Goal: Task Accomplishment & Management: Complete application form

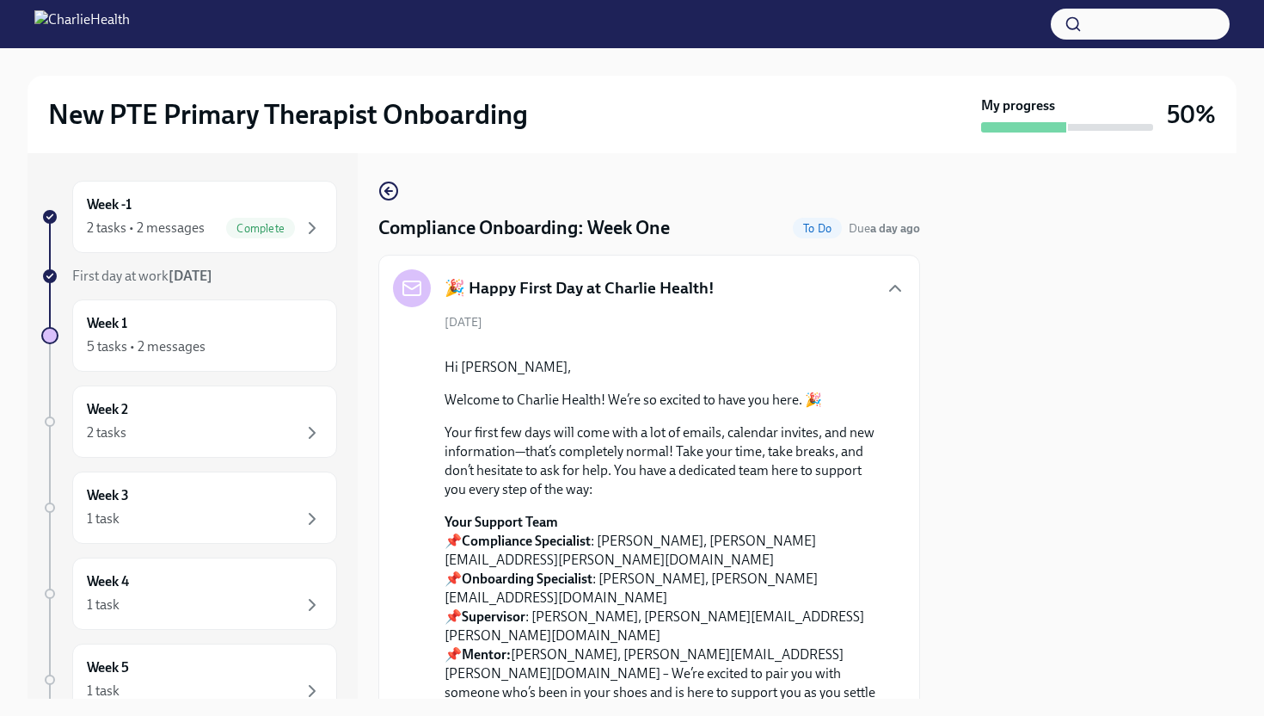
scroll to position [2281, 0]
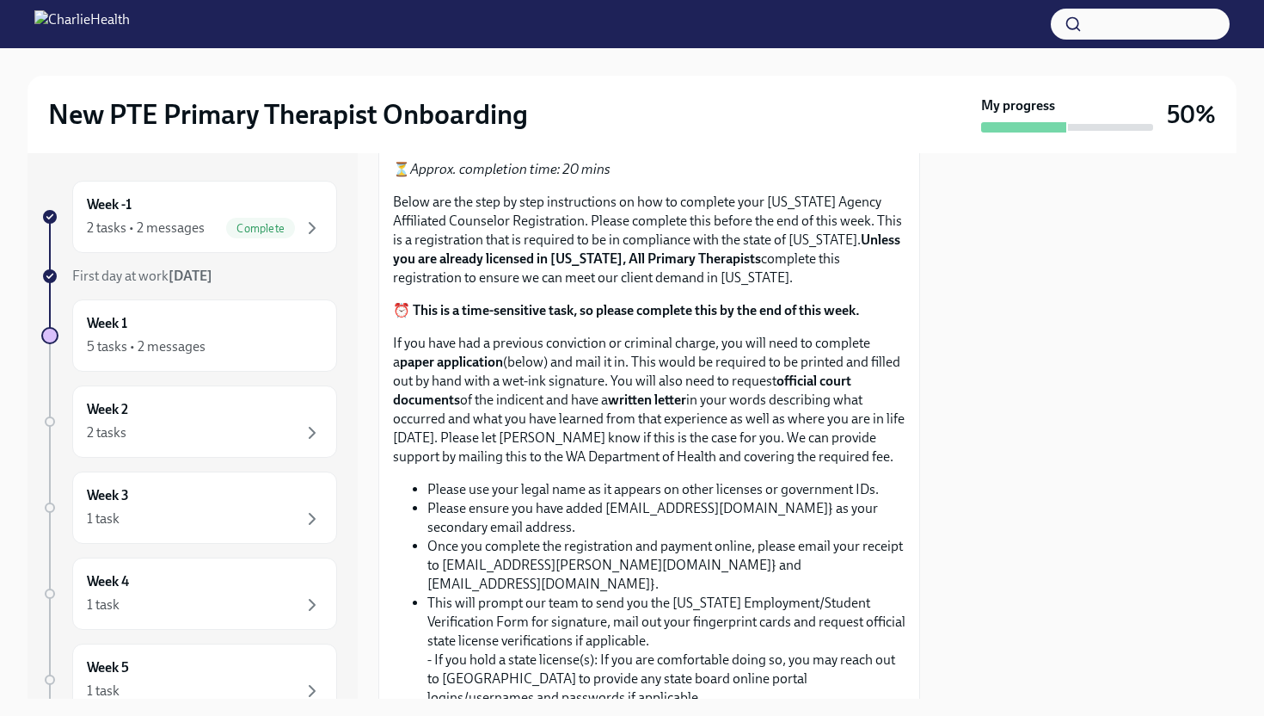
click at [599, 87] on span "Upload CPR/First Aid Training Certificate" at bounding box center [536, 78] width 262 height 17
click at [0, 0] on input "Upload CPR/First Aid Training Certificate" at bounding box center [0, 0] width 0 height 0
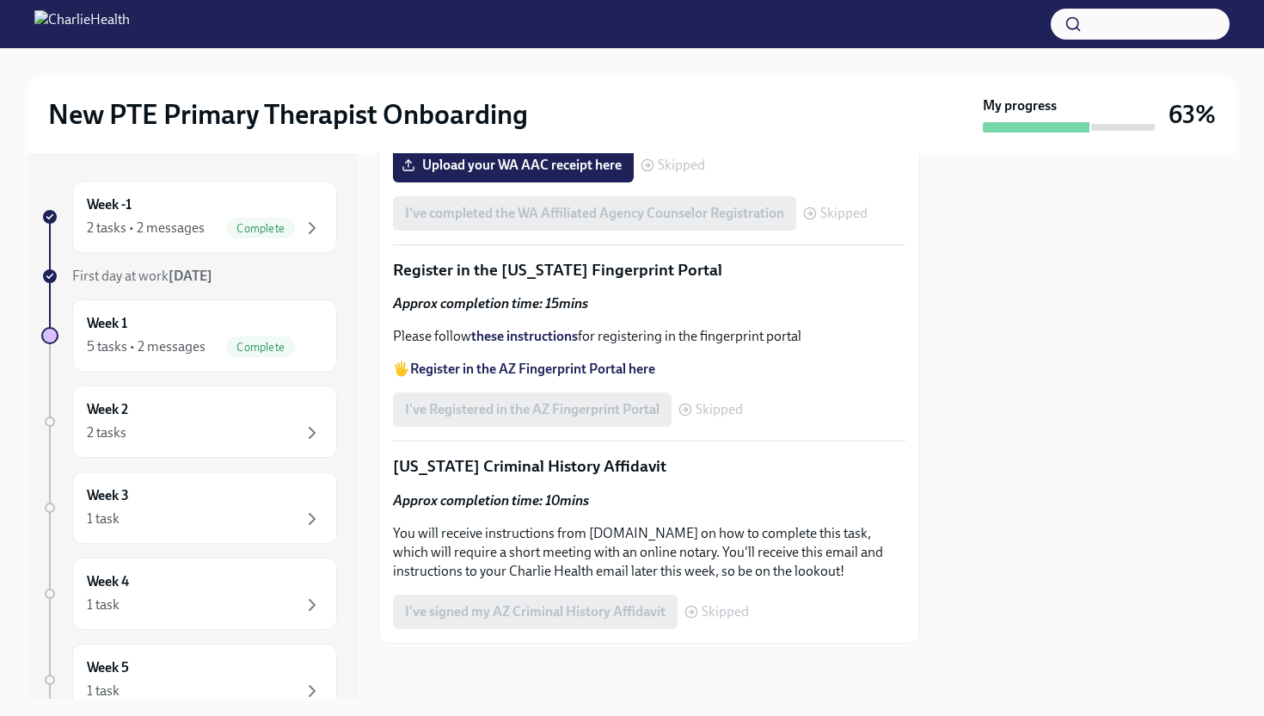
scroll to position [3415, 0]
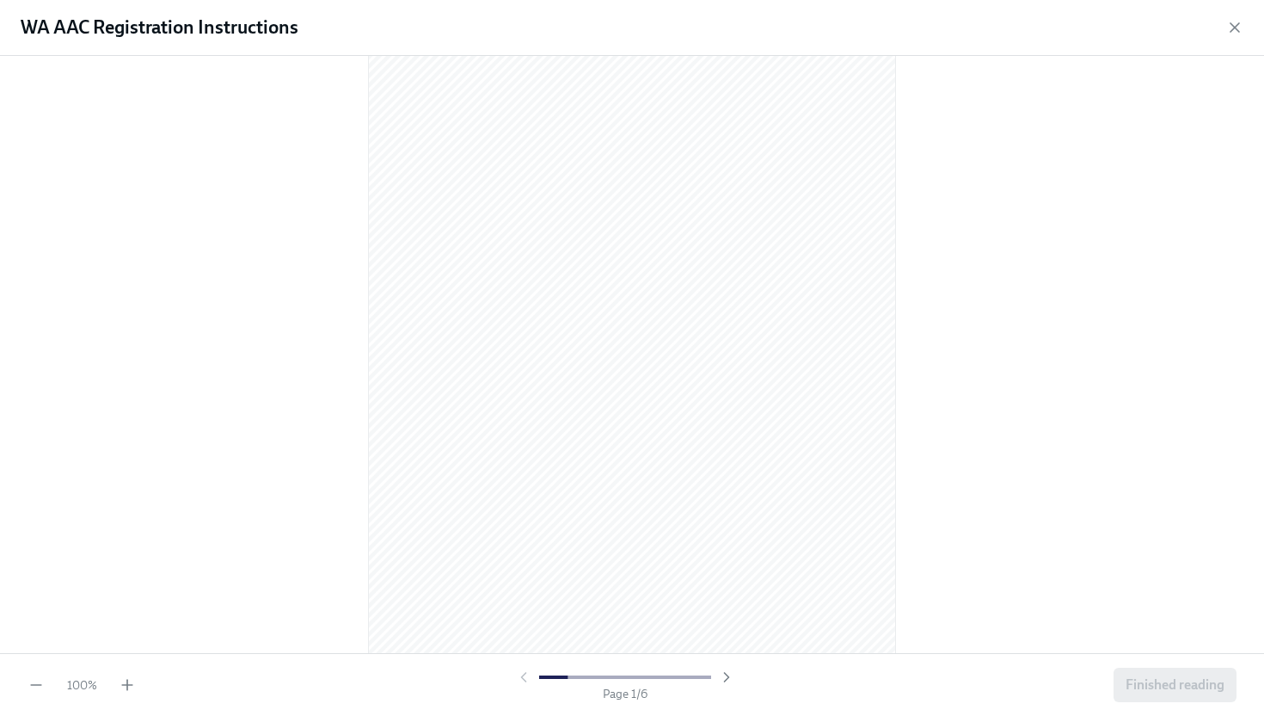
scroll to position [25, 0]
click at [127, 682] on icon "button" at bounding box center [127, 684] width 0 height 10
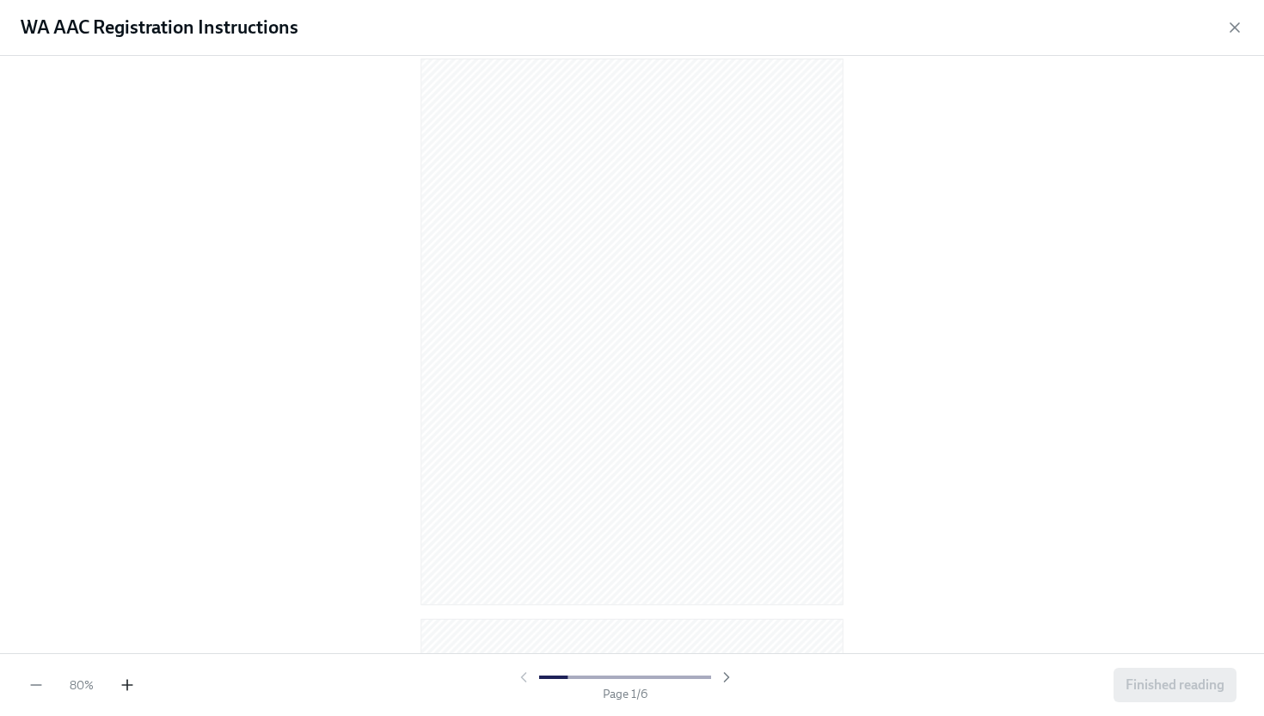
click at [127, 682] on icon "button" at bounding box center [127, 684] width 0 height 10
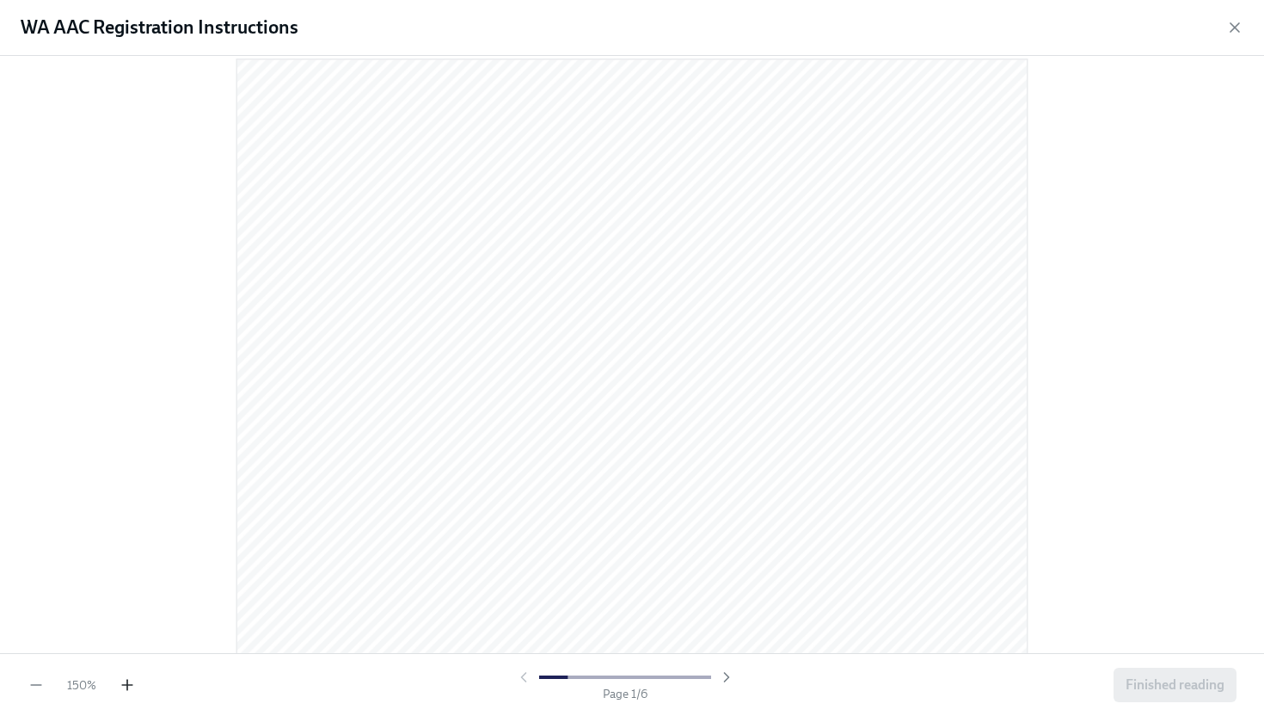
click at [127, 682] on icon "button" at bounding box center [127, 684] width 0 height 10
click at [1189, 685] on span "Finished reading" at bounding box center [1175, 684] width 99 height 17
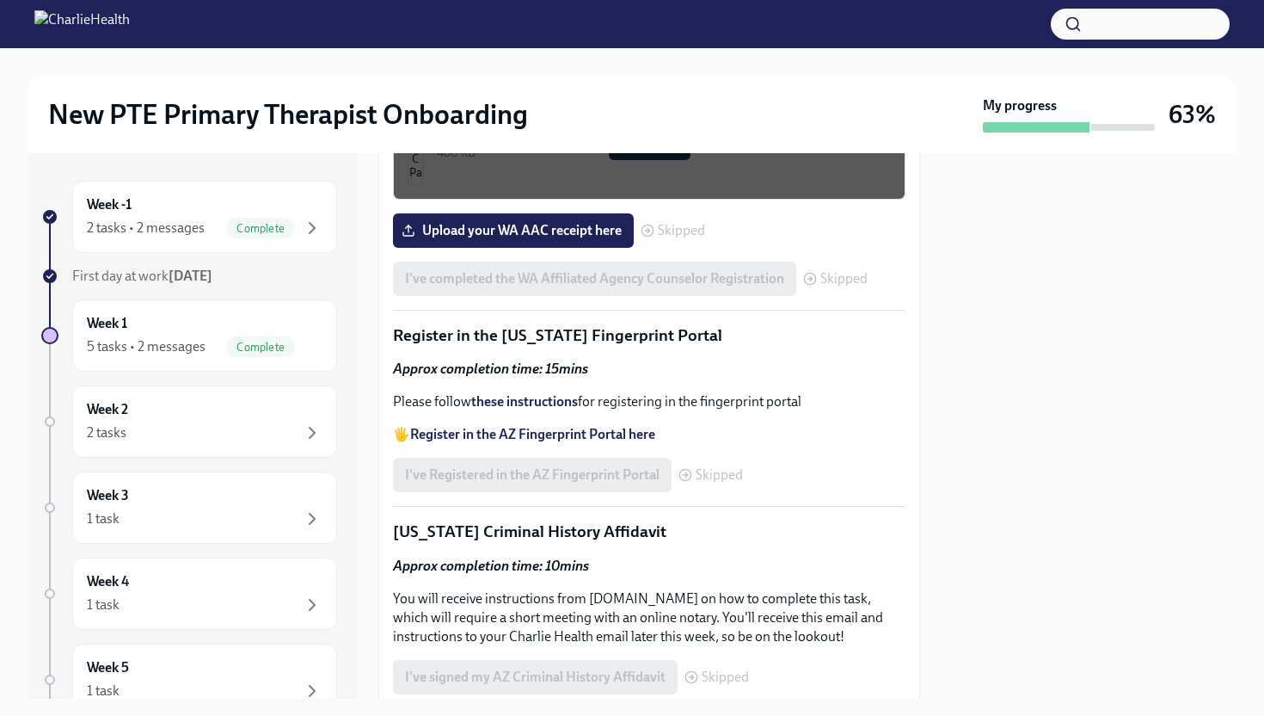
scroll to position [3314, 0]
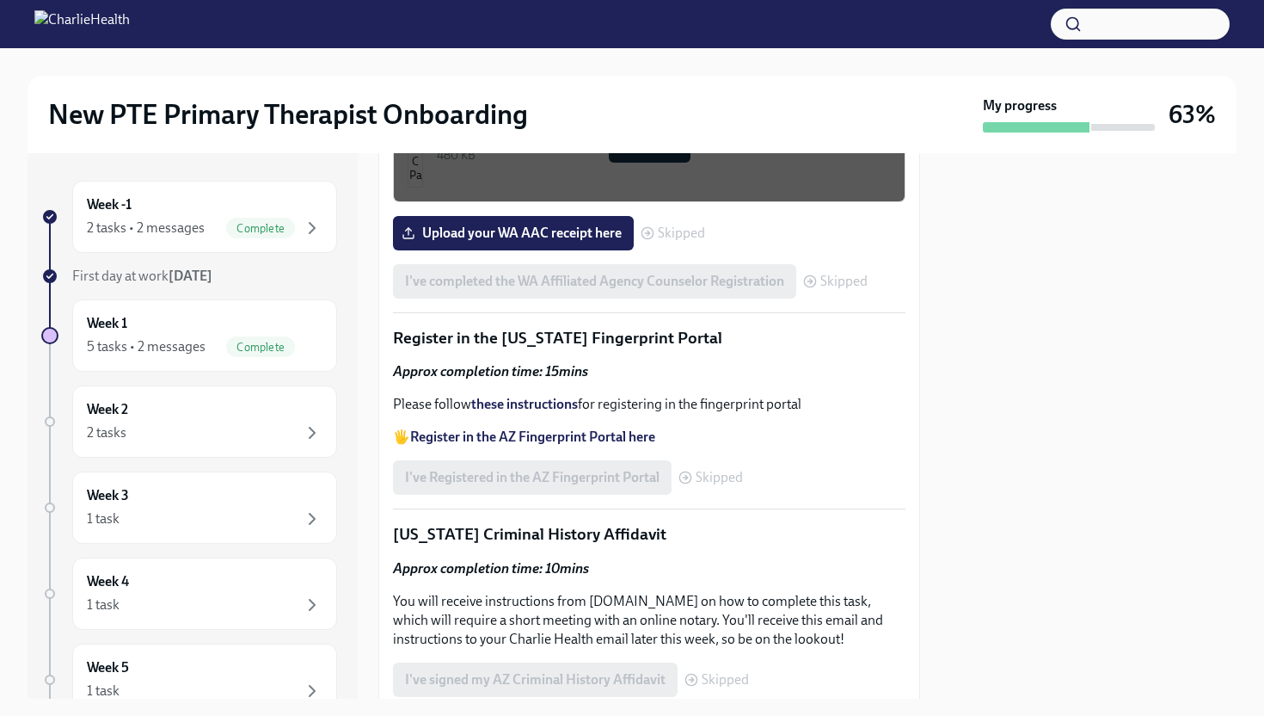
click at [1072, 308] on div at bounding box center [1089, 425] width 296 height 545
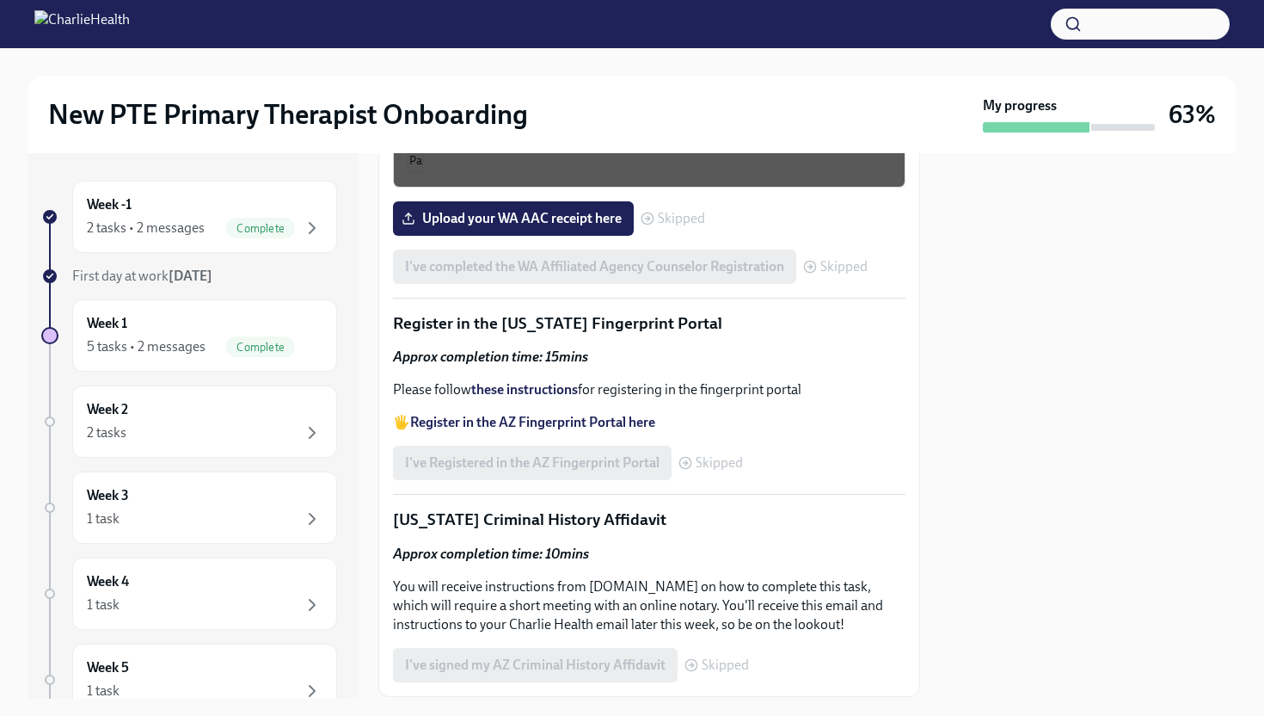
scroll to position [3403, 0]
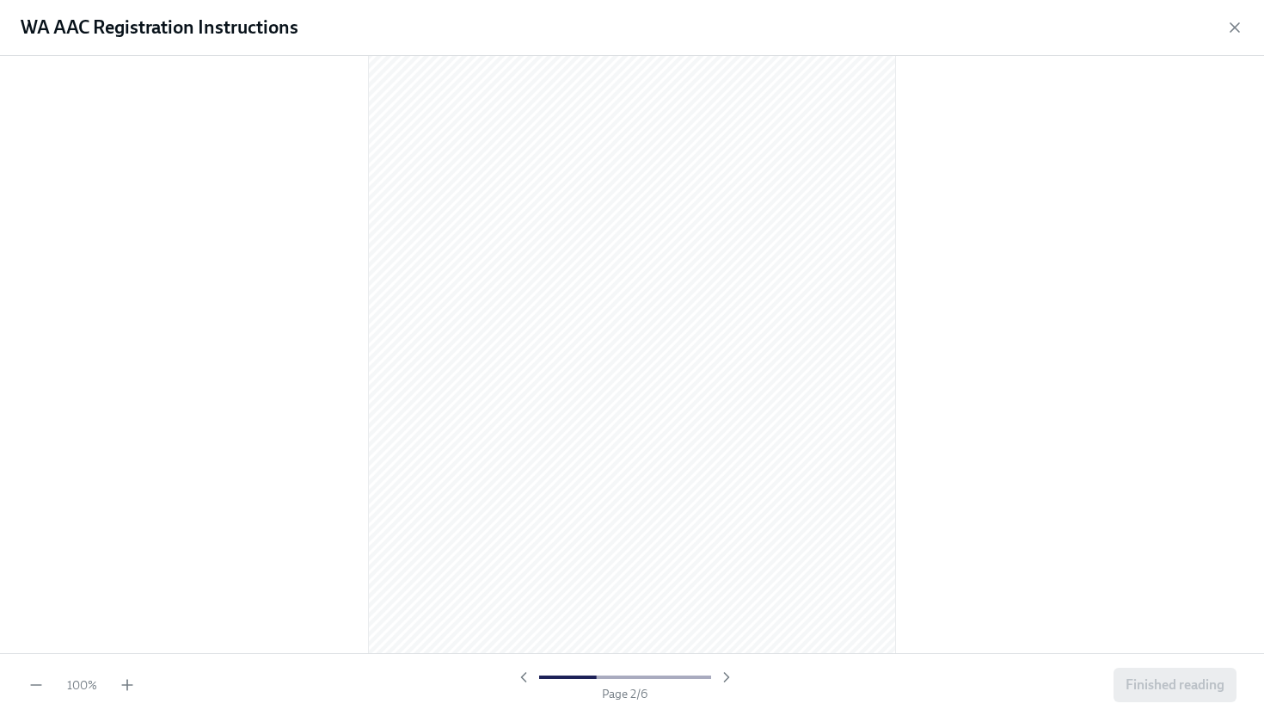
scroll to position [740, 0]
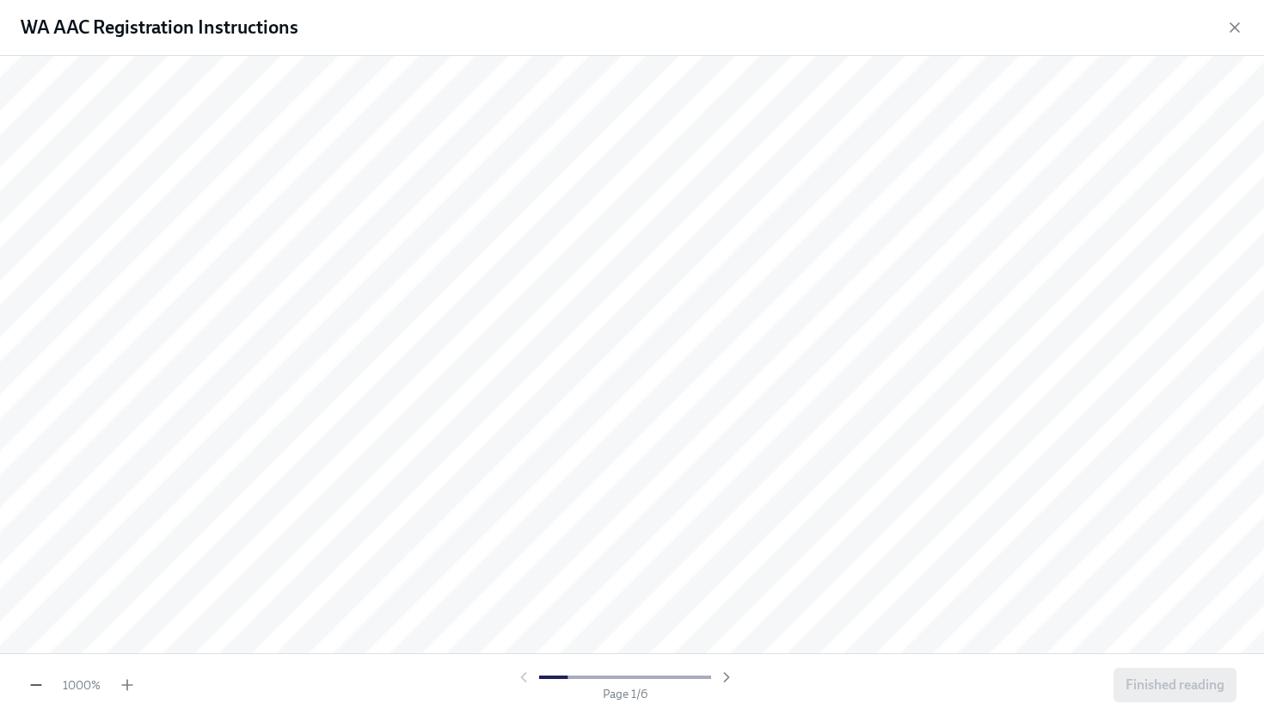
click at [40, 685] on icon "button" at bounding box center [36, 684] width 17 height 17
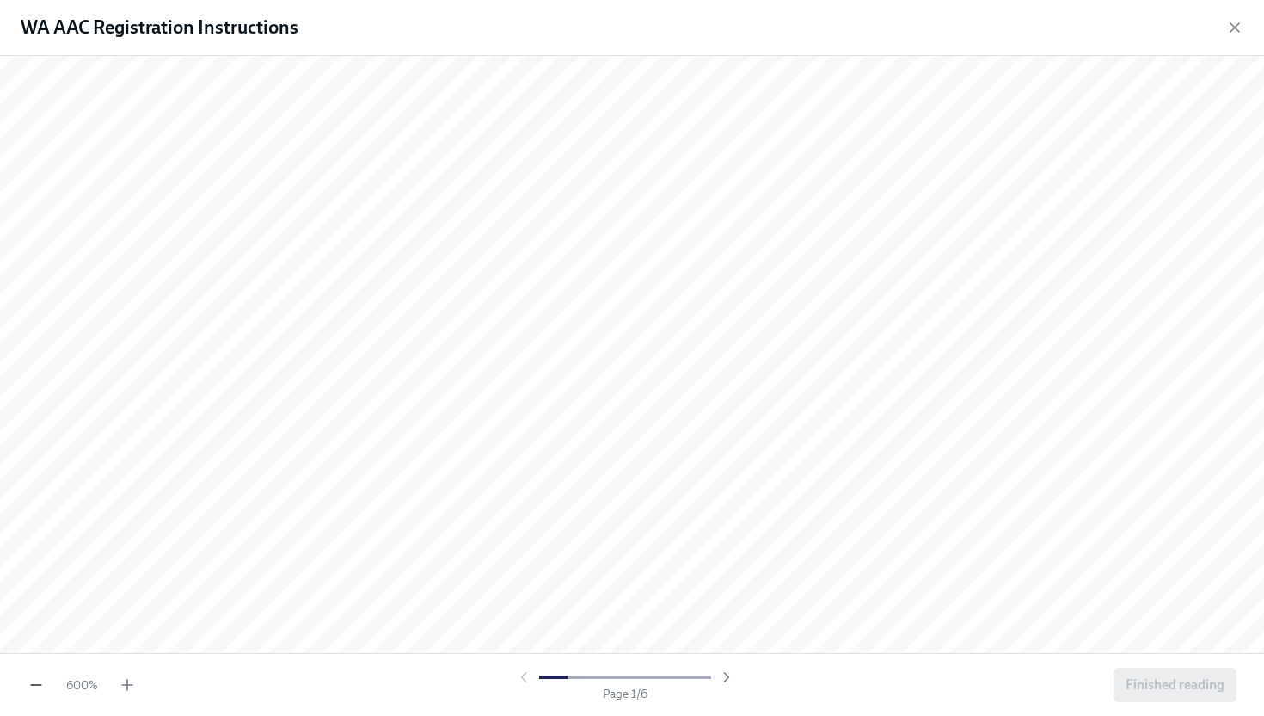
click at [40, 685] on icon "button" at bounding box center [36, 684] width 17 height 17
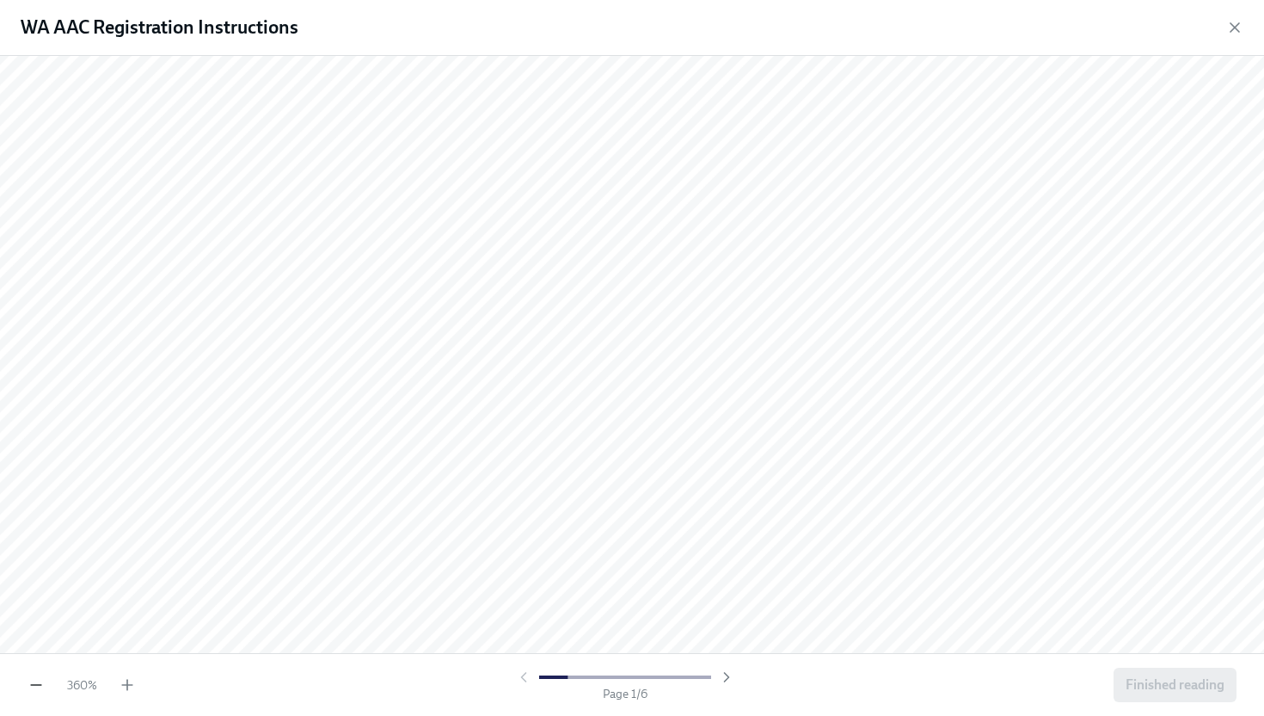
click at [40, 685] on icon "button" at bounding box center [36, 684] width 17 height 17
click at [908, 35] on div "WA AAC Registration Instructions" at bounding box center [632, 28] width 1264 height 56
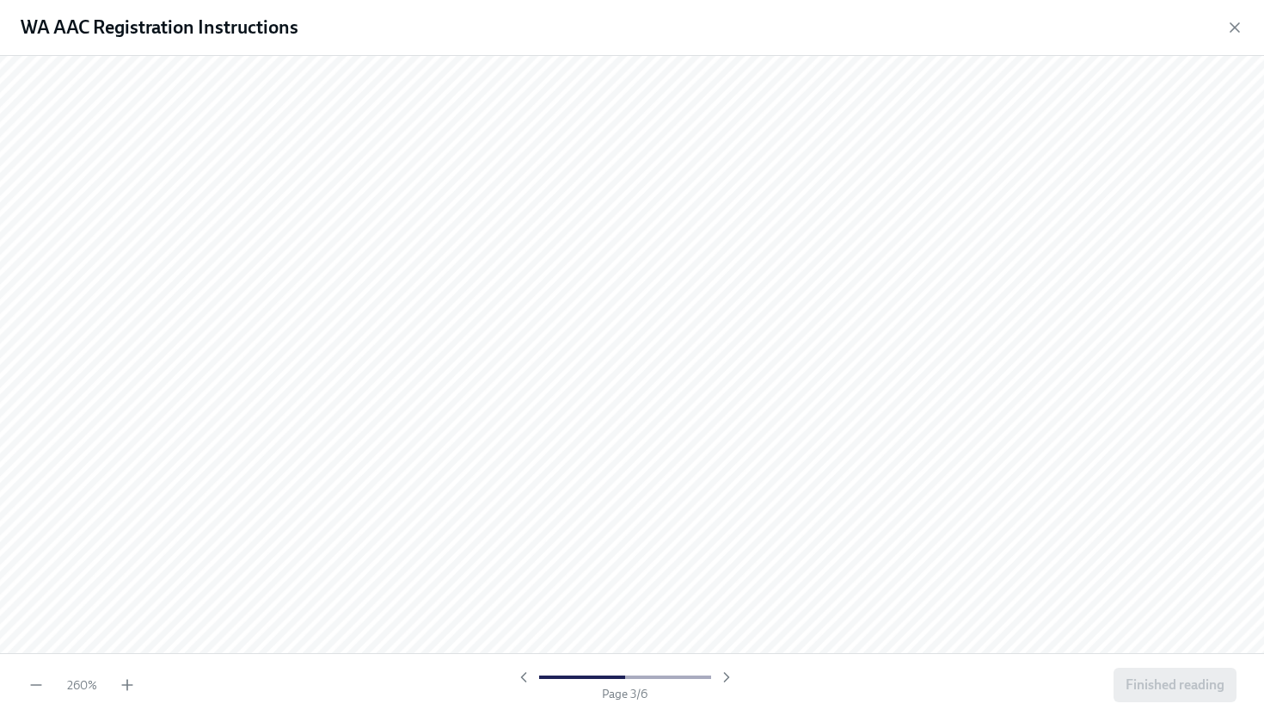
scroll to position [0, 5]
click at [1243, 25] on icon "button" at bounding box center [1234, 27] width 17 height 17
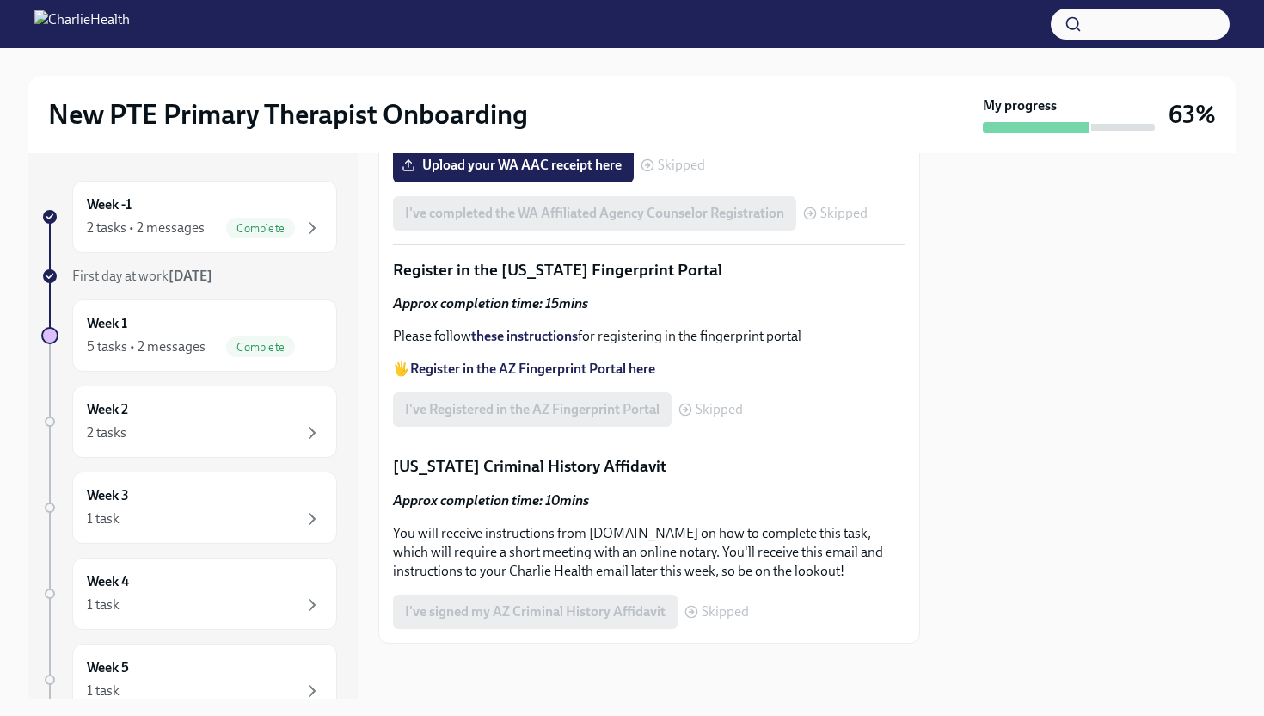
click at [629, 79] on div "PDF Document • 11 pages" at bounding box center [664, 71] width 454 height 16
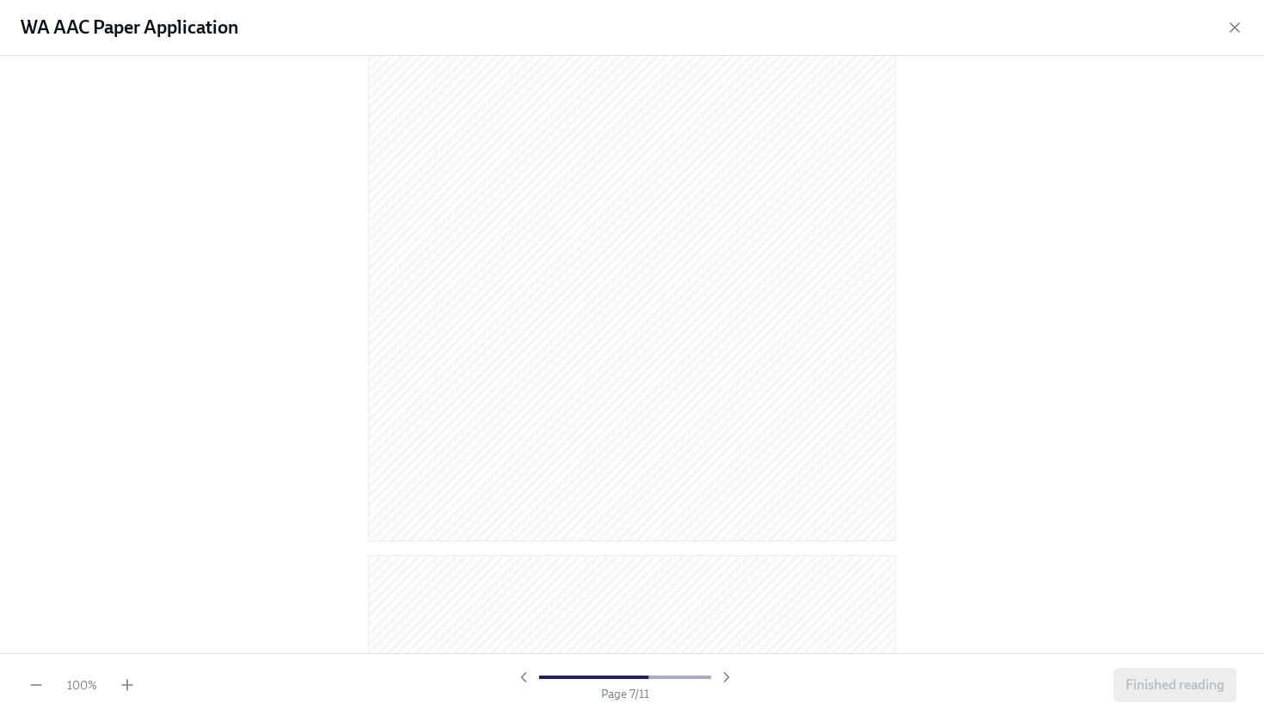
scroll to position [2708, 0]
click at [1243, 35] on icon "button" at bounding box center [1234, 27] width 17 height 17
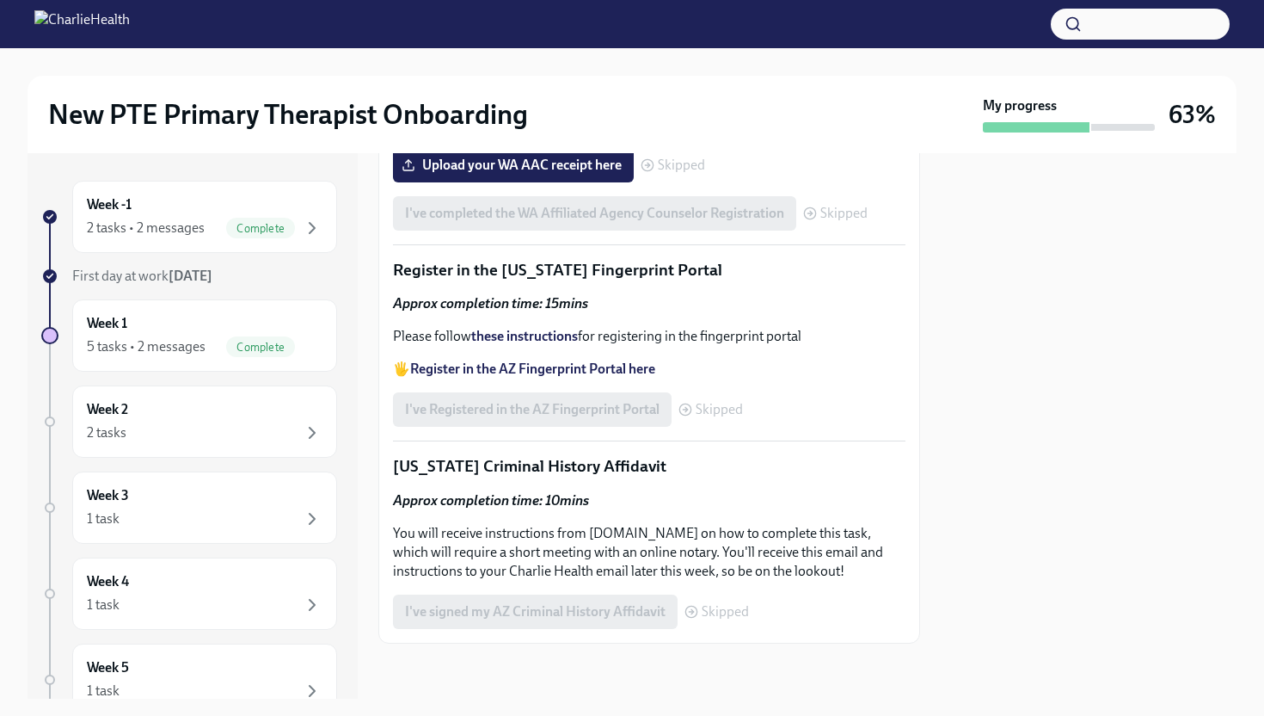
scroll to position [3551, 0]
click at [575, 174] on span "Upload your WA AAC receipt here" at bounding box center [513, 165] width 217 height 17
click at [0, 0] on input "Upload your WA AAC receipt here" at bounding box center [0, 0] width 0 height 0
click at [925, 496] on div "Week -1 2 tasks • 2 messages Complete First day at work [DATE] Week 1 5 tasks •…" at bounding box center [632, 425] width 1209 height 545
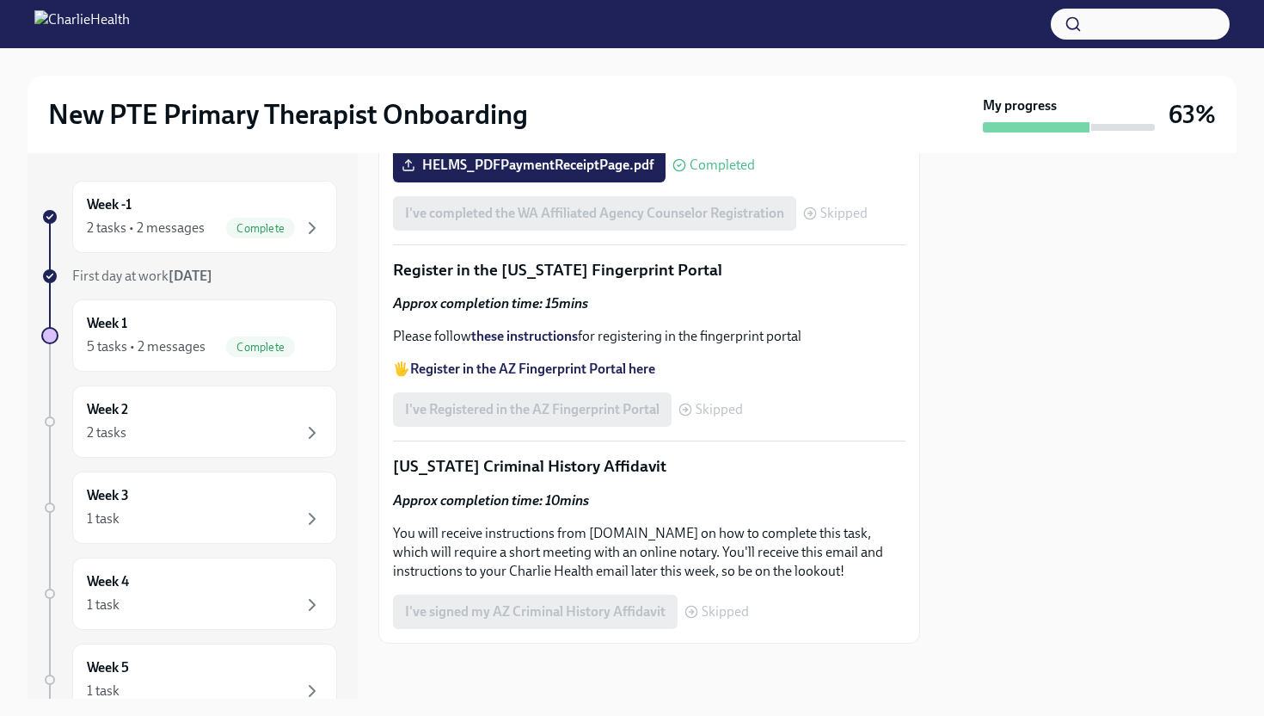
click at [578, 618] on div "I've signed my AZ Criminal History Affidavit Skipped" at bounding box center [571, 611] width 356 height 34
click at [559, 416] on div "I've Registered in the AZ Fingerprint Portal Skipped" at bounding box center [568, 409] width 350 height 34
click at [270, 327] on div "Week 1 5 tasks • 2 messages Complete" at bounding box center [205, 335] width 236 height 43
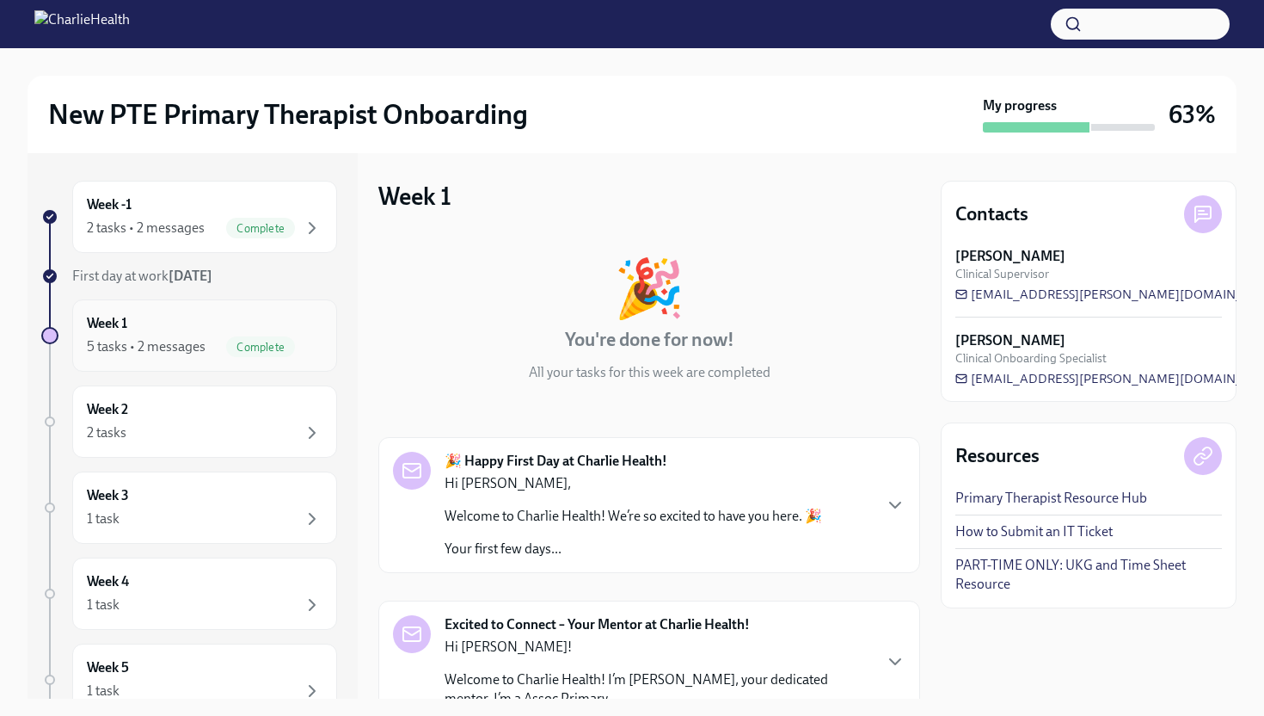
click at [206, 328] on div "Week 1 5 tasks • 2 messages Complete" at bounding box center [205, 335] width 236 height 43
click at [181, 429] on div "2 tasks" at bounding box center [205, 432] width 236 height 21
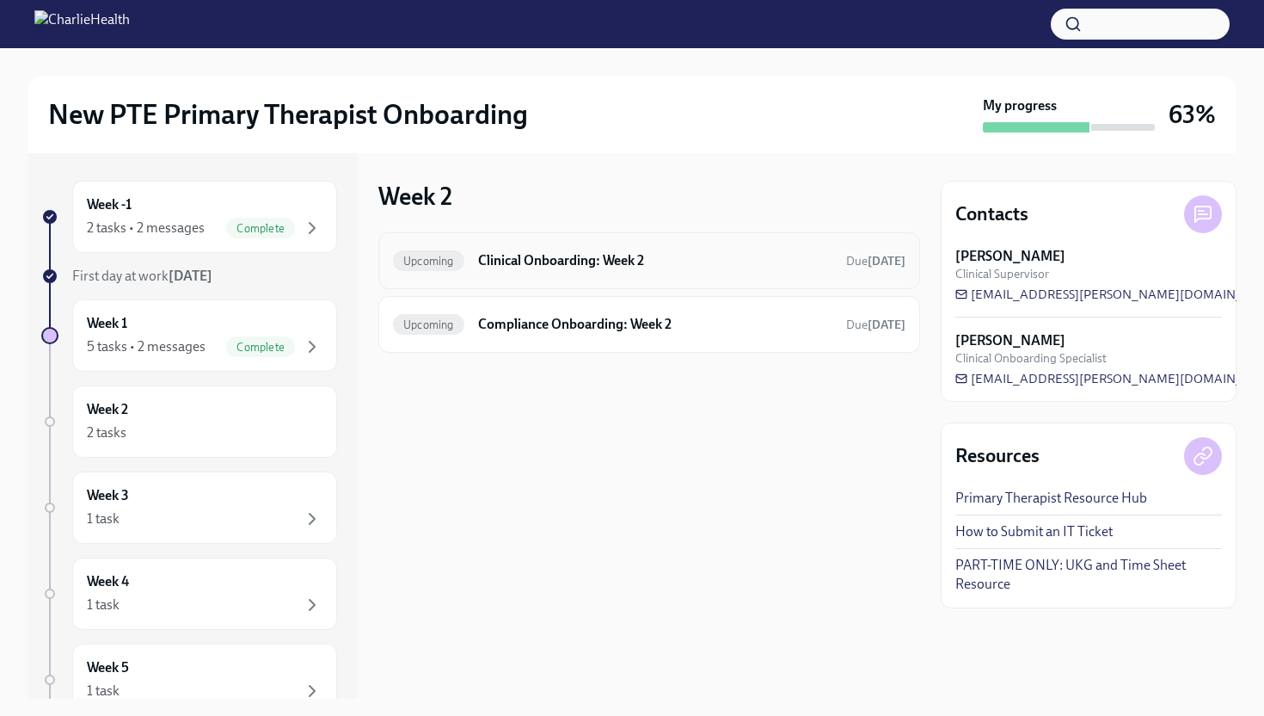
click at [580, 278] on div "Upcoming Clinical Onboarding: Week 2 Due [DATE]" at bounding box center [649, 260] width 542 height 57
click at [564, 261] on h6 "Clinical Onboarding: Week 2" at bounding box center [655, 260] width 354 height 19
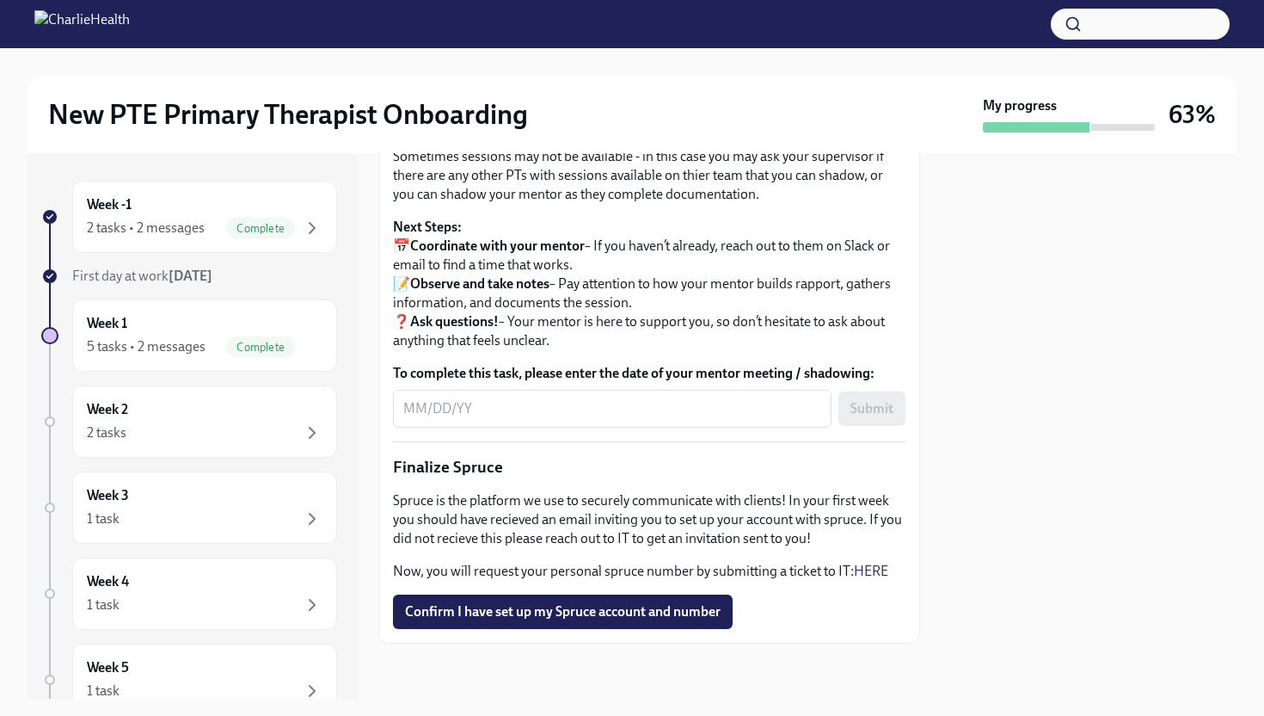
scroll to position [1963, 0]
click at [550, 613] on span "Confirm I have set up my Spruce account and number" at bounding box center [563, 611] width 316 height 17
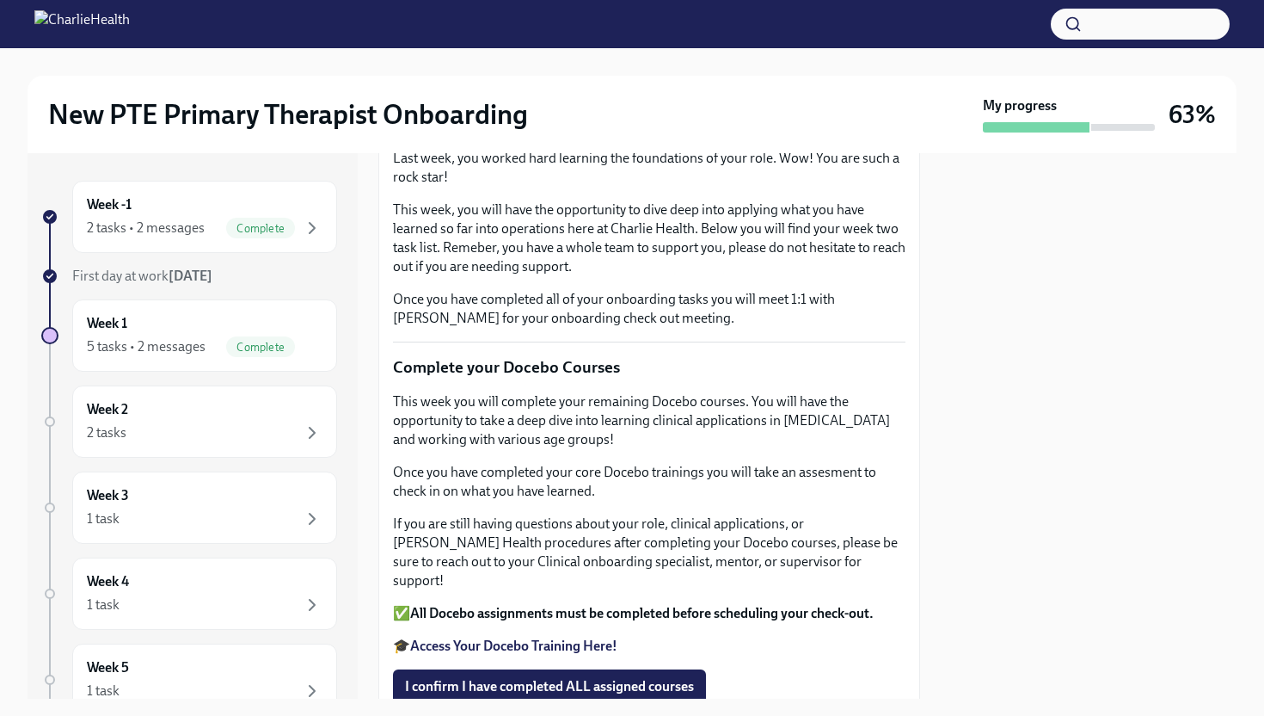
scroll to position [0, 0]
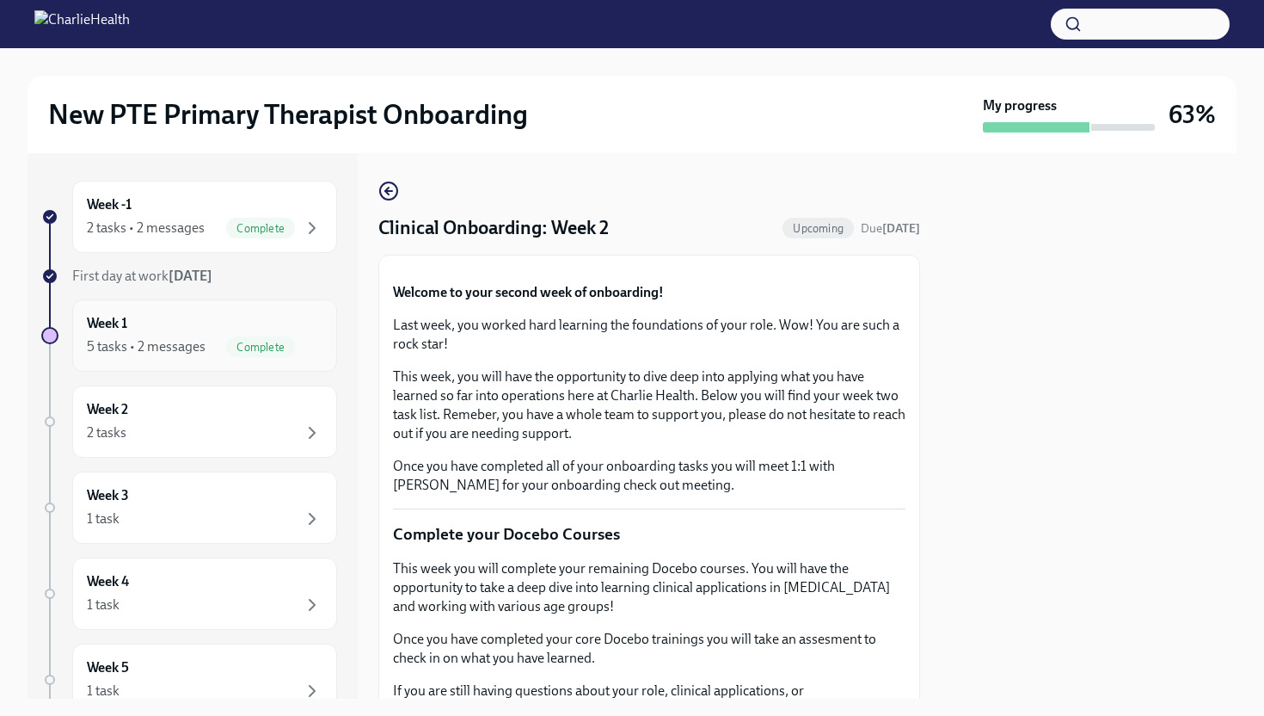
click at [294, 346] on span "Complete" at bounding box center [260, 347] width 69 height 13
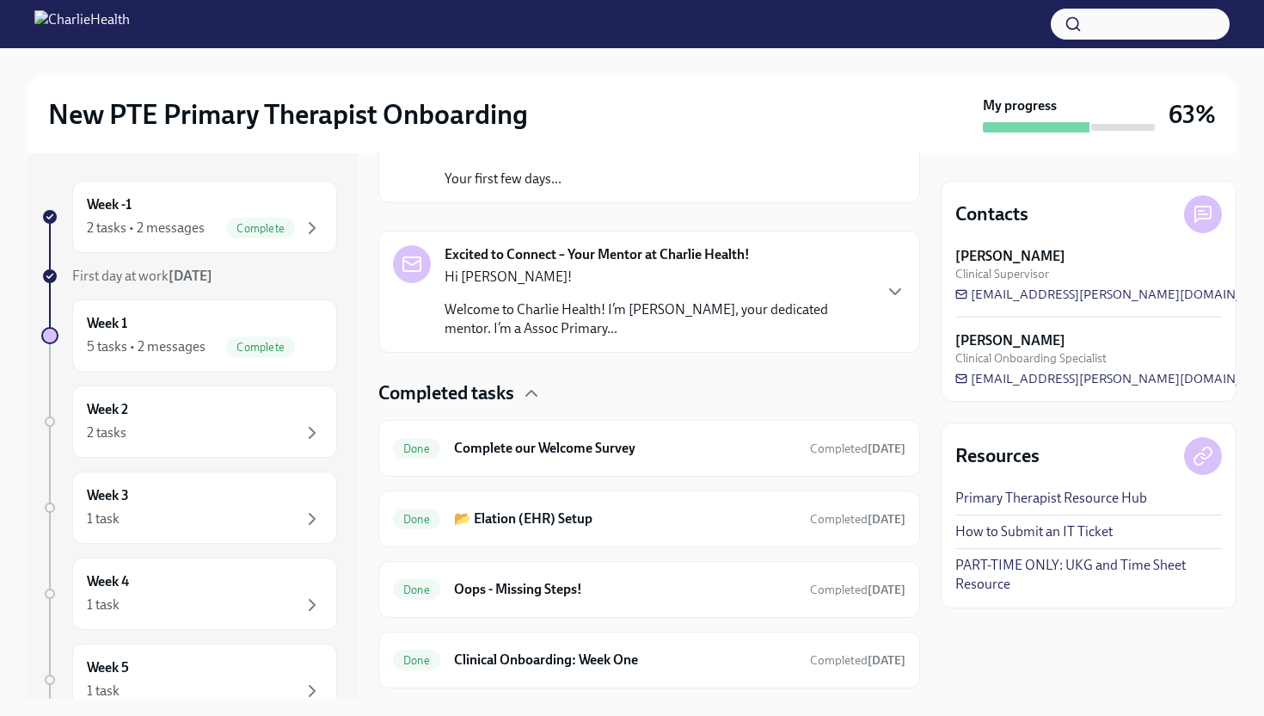
scroll to position [485, 0]
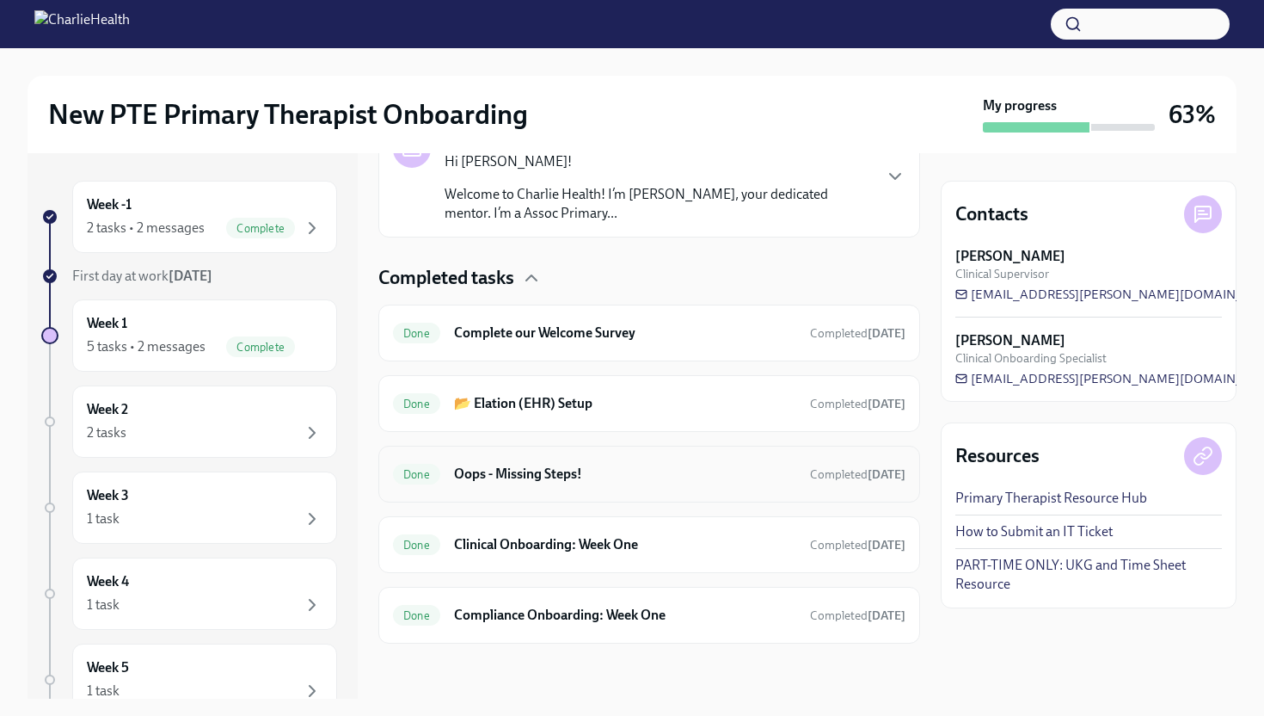
click at [553, 464] on h6 "Oops - Missing Steps!" at bounding box center [625, 473] width 342 height 19
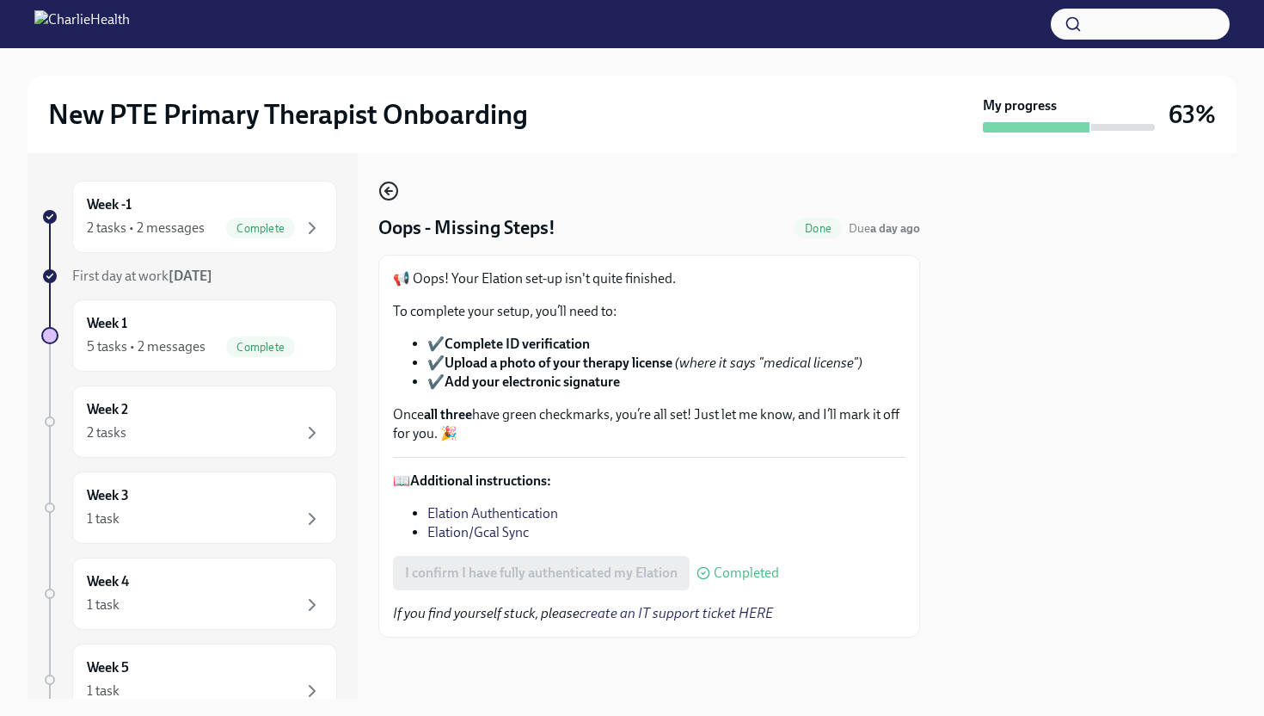
click at [394, 187] on icon "button" at bounding box center [388, 191] width 21 height 21
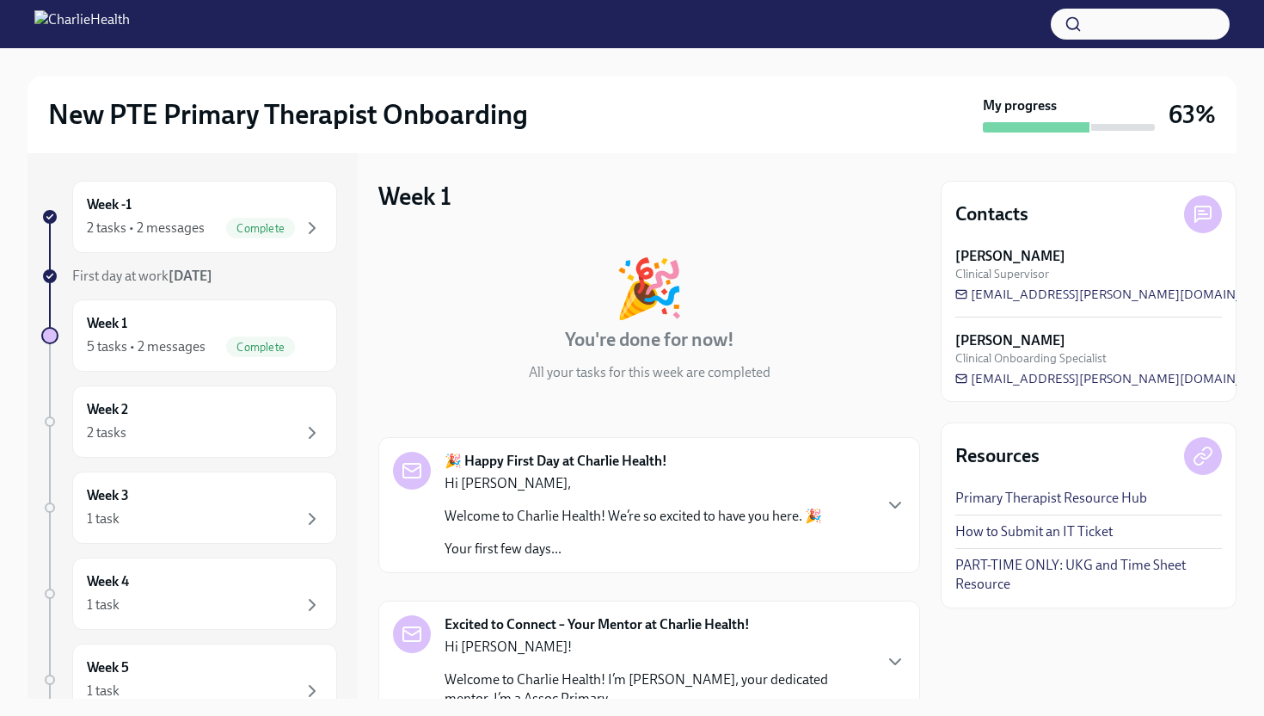
click at [909, 521] on div "🎉 Happy First Day at Charlie Health! Hi [PERSON_NAME], Welcome to Charlie Healt…" at bounding box center [649, 505] width 542 height 136
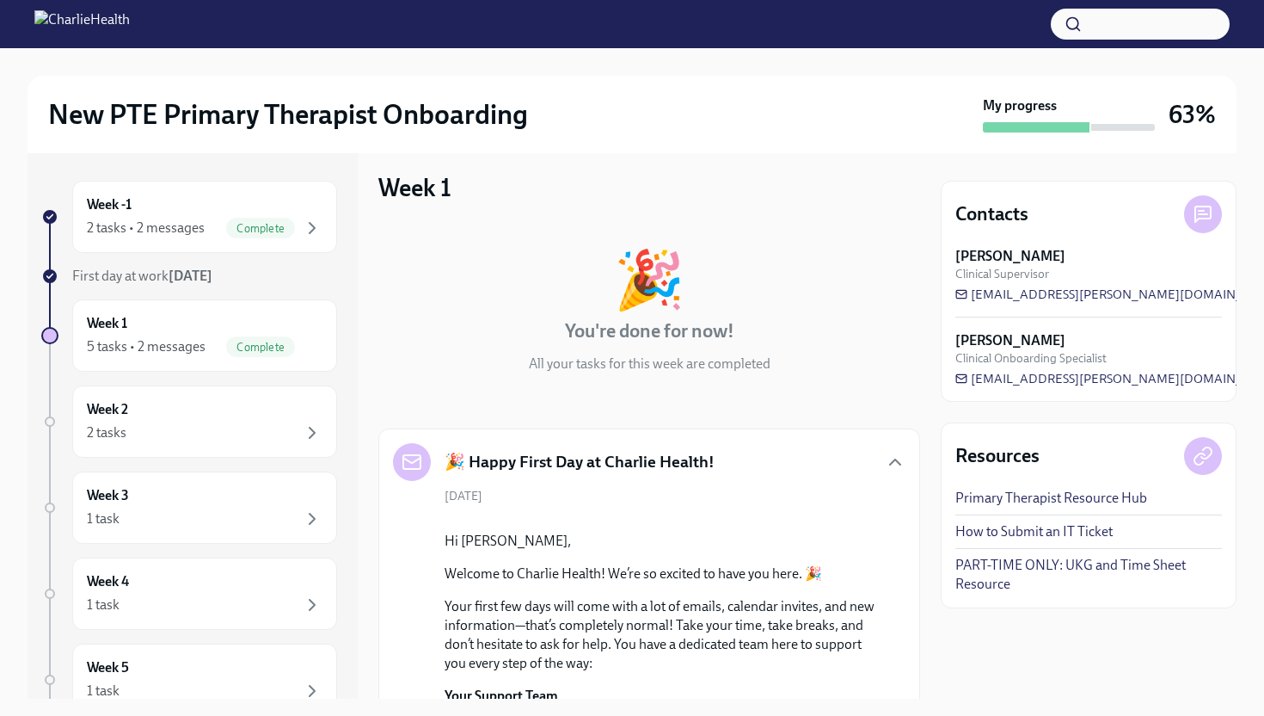
scroll to position [10, 0]
click at [888, 464] on icon "button" at bounding box center [895, 460] width 21 height 21
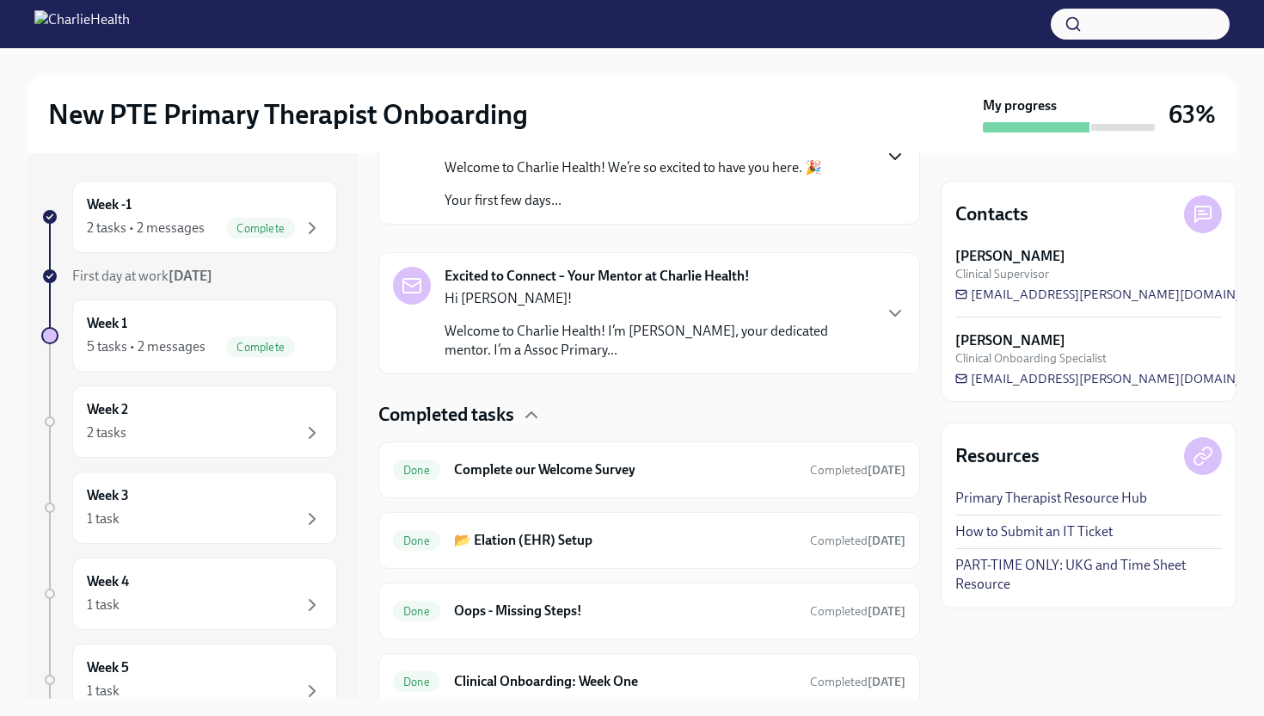
scroll to position [485, 0]
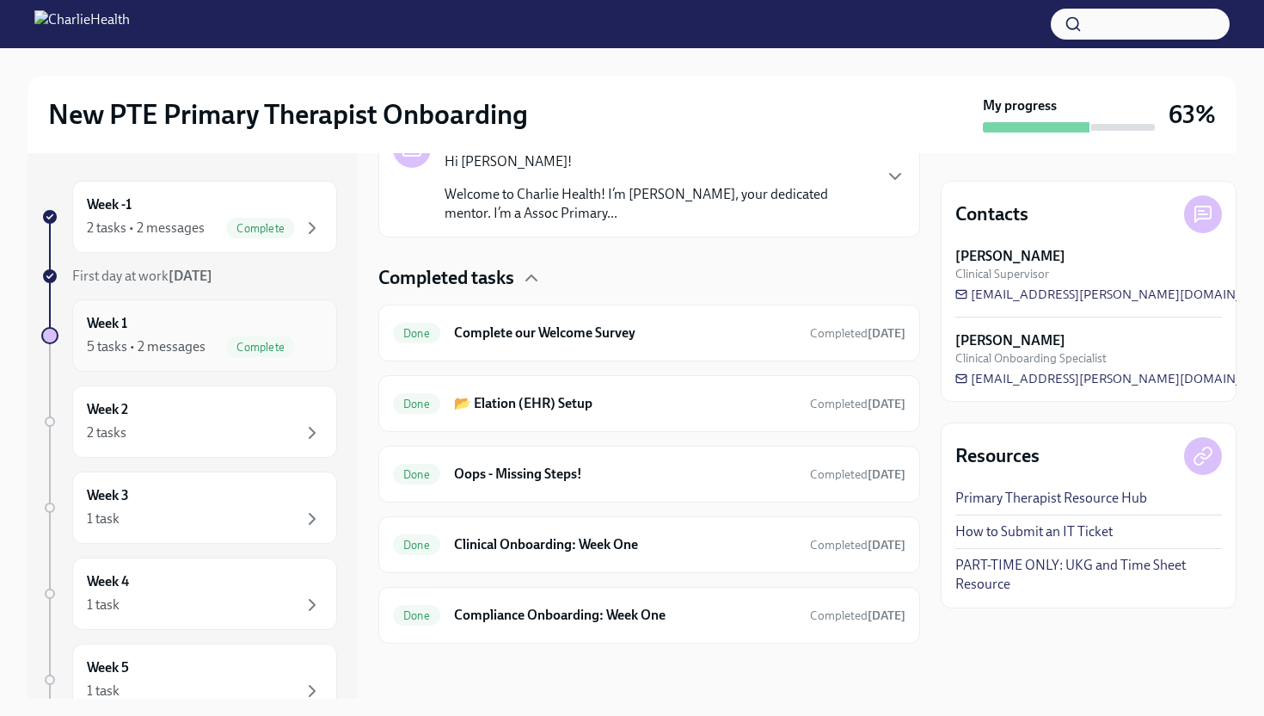
click at [203, 338] on div "5 tasks • 2 messages" at bounding box center [146, 346] width 119 height 19
click at [236, 444] on div "Week 2 2 tasks" at bounding box center [204, 421] width 265 height 72
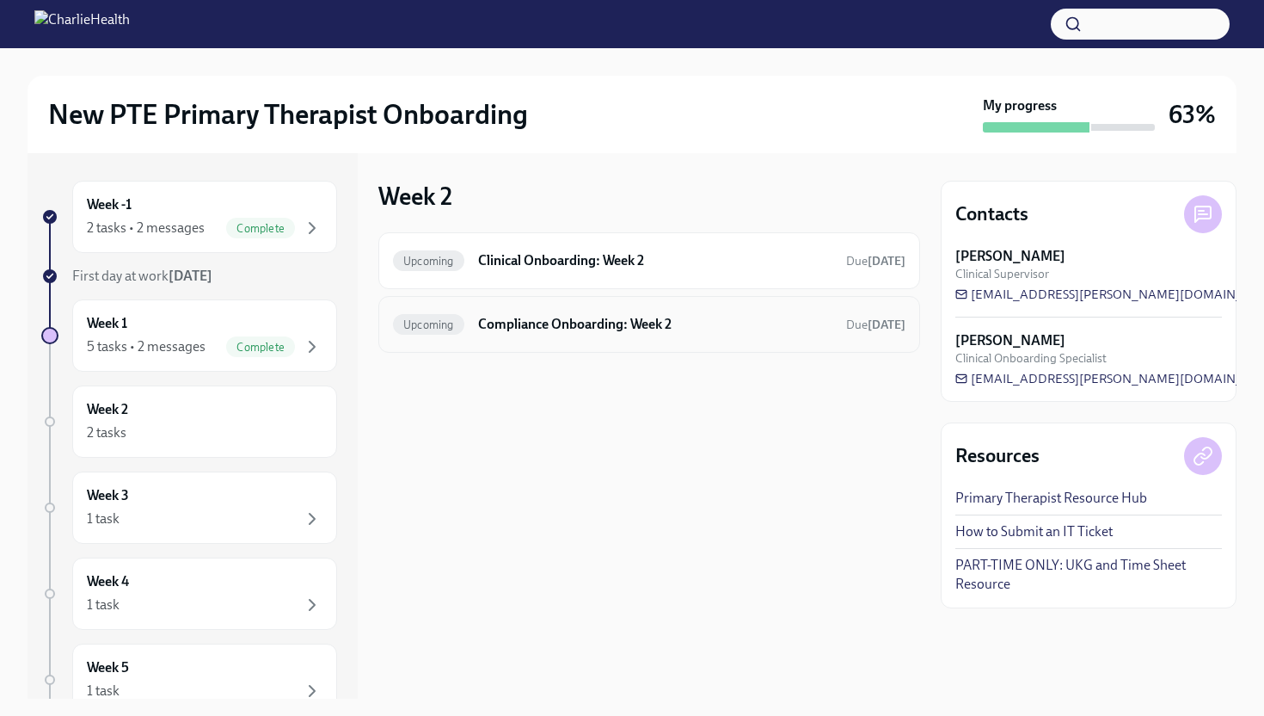
click at [518, 341] on div "Upcoming Compliance Onboarding: Week 2 Due [DATE]" at bounding box center [649, 324] width 542 height 57
click at [525, 328] on h6 "Compliance Onboarding: Week 2" at bounding box center [655, 324] width 354 height 19
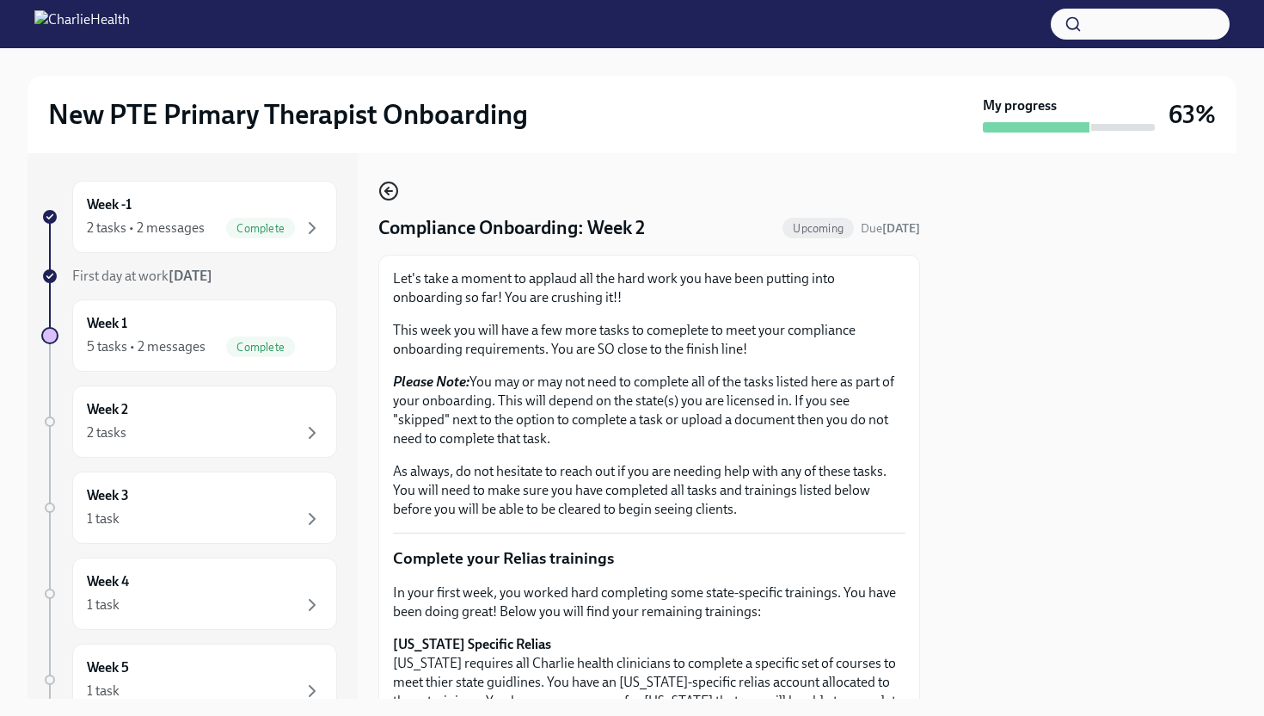
click at [386, 188] on icon "button" at bounding box center [388, 191] width 21 height 21
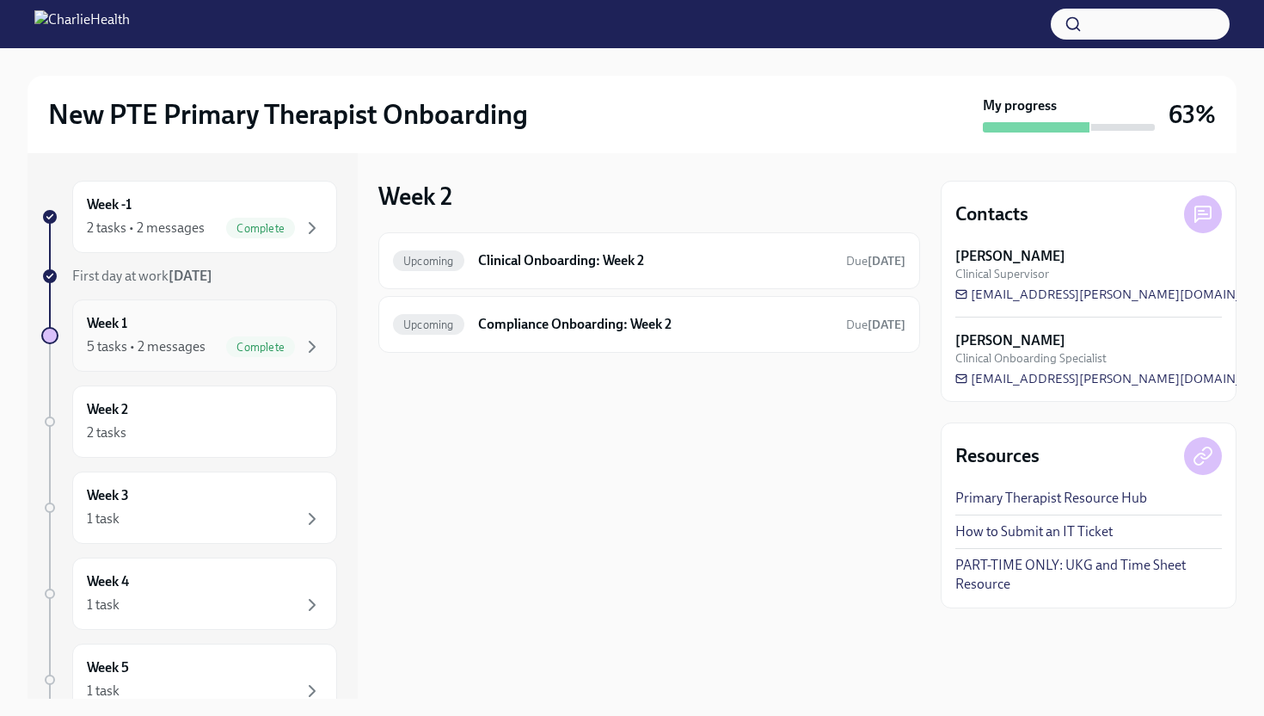
click at [301, 328] on div "Week 1 5 tasks • 2 messages Complete" at bounding box center [205, 335] width 236 height 43
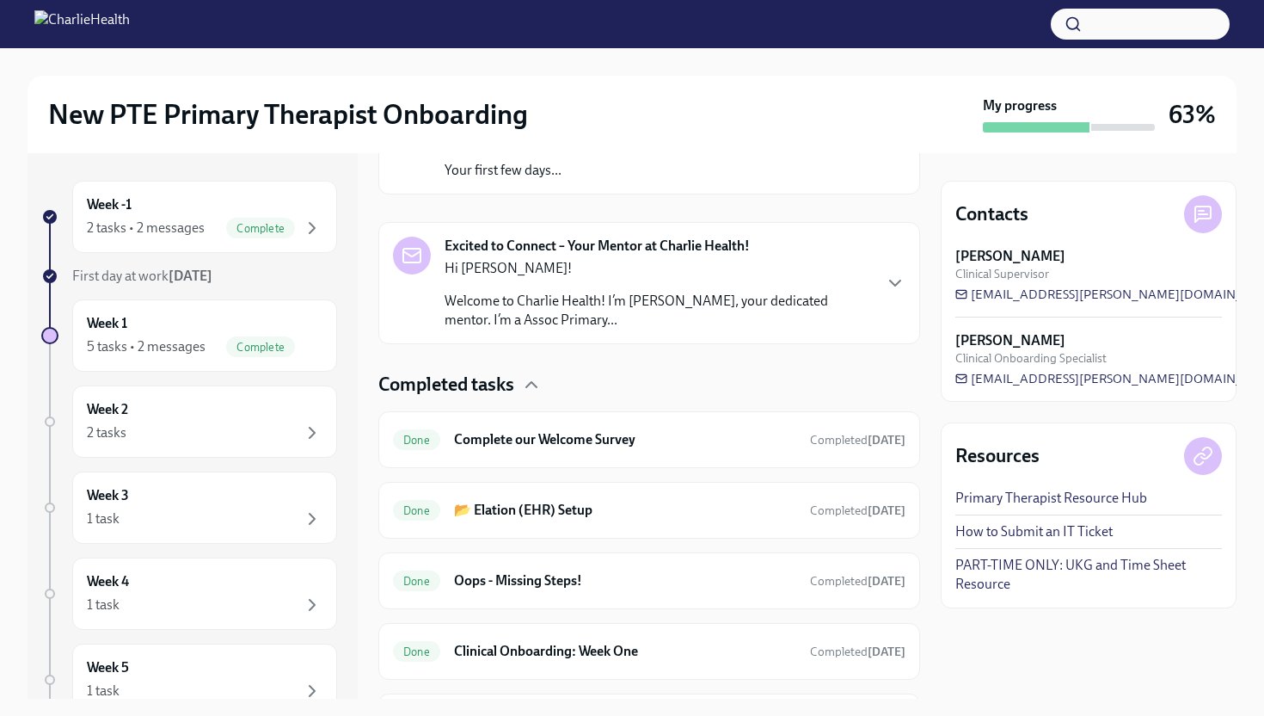
scroll to position [377, 0]
click at [207, 425] on div "2 tasks" at bounding box center [205, 432] width 236 height 21
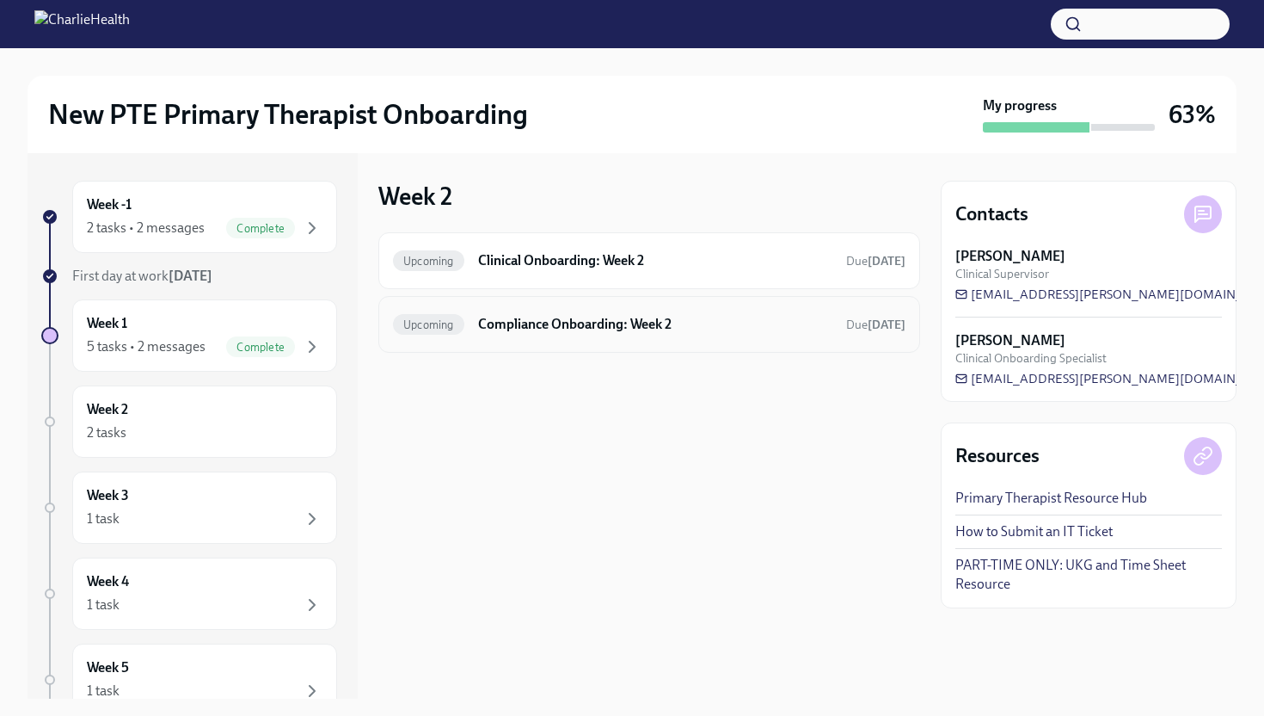
click at [564, 326] on h6 "Compliance Onboarding: Week 2" at bounding box center [655, 324] width 354 height 19
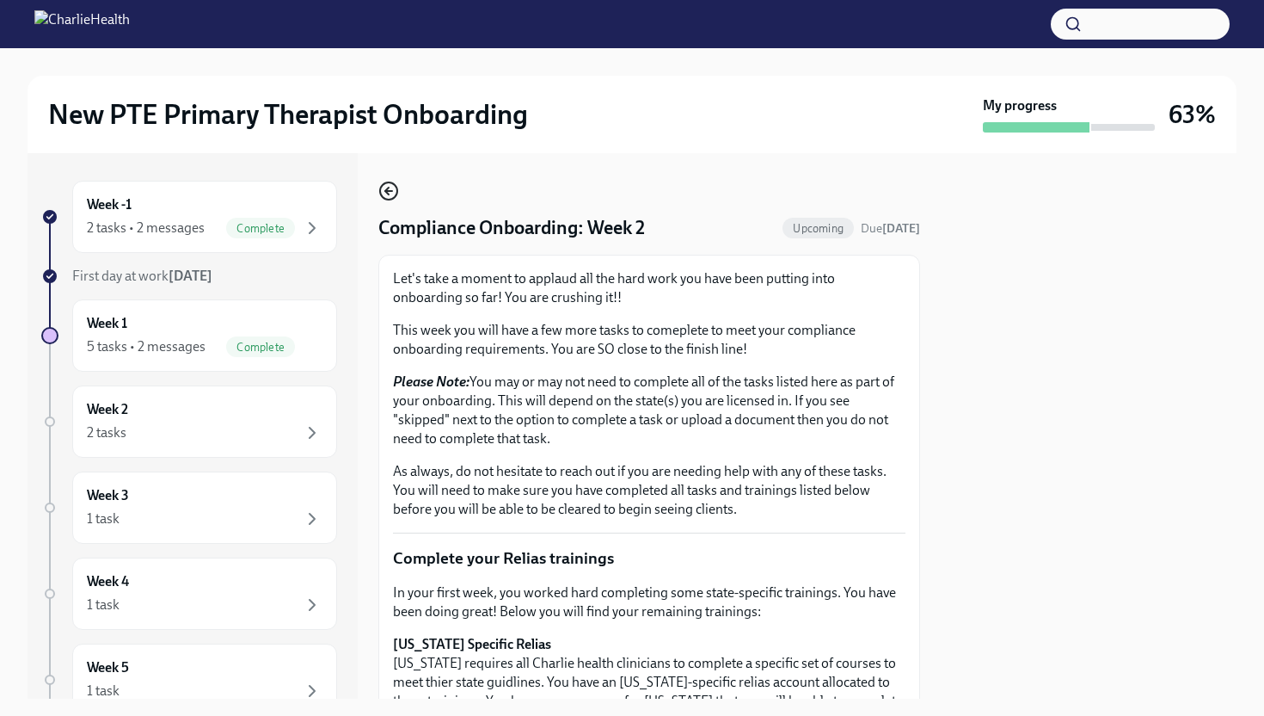
click at [380, 186] on icon "button" at bounding box center [388, 191] width 21 height 21
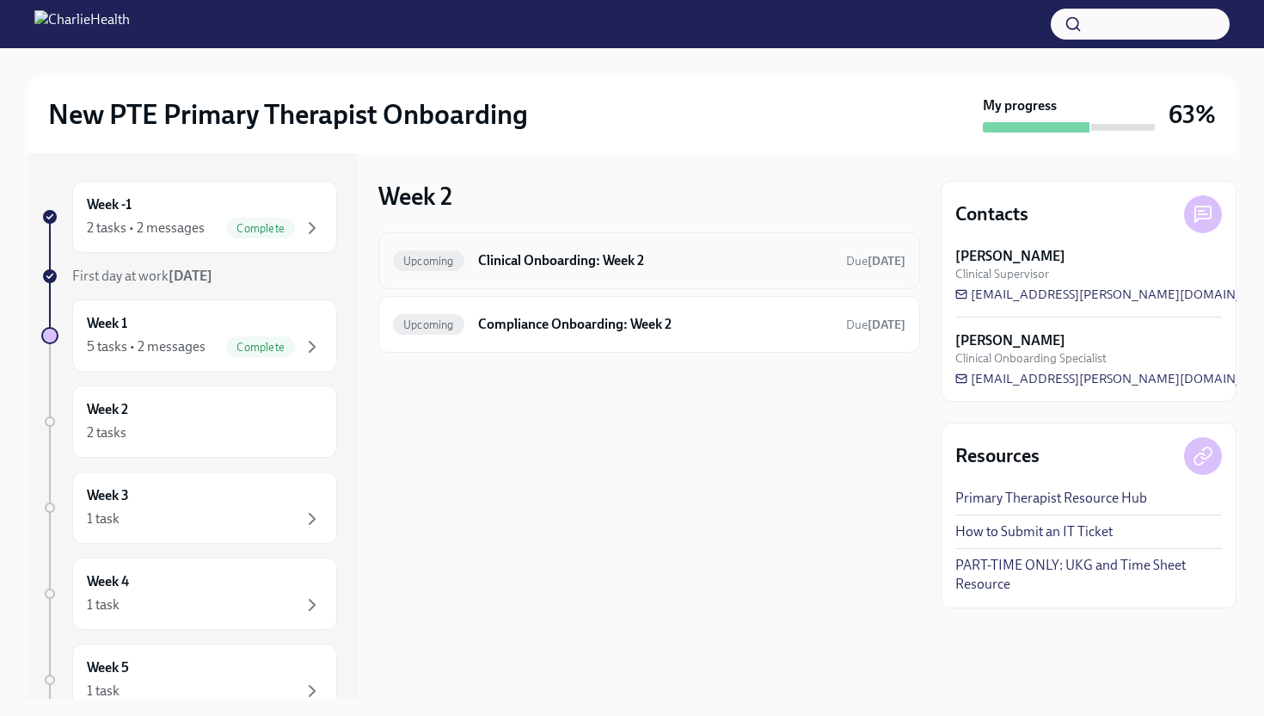
click at [587, 247] on div "Upcoming Clinical Onboarding: Week 2 Due [DATE]" at bounding box center [649, 261] width 513 height 28
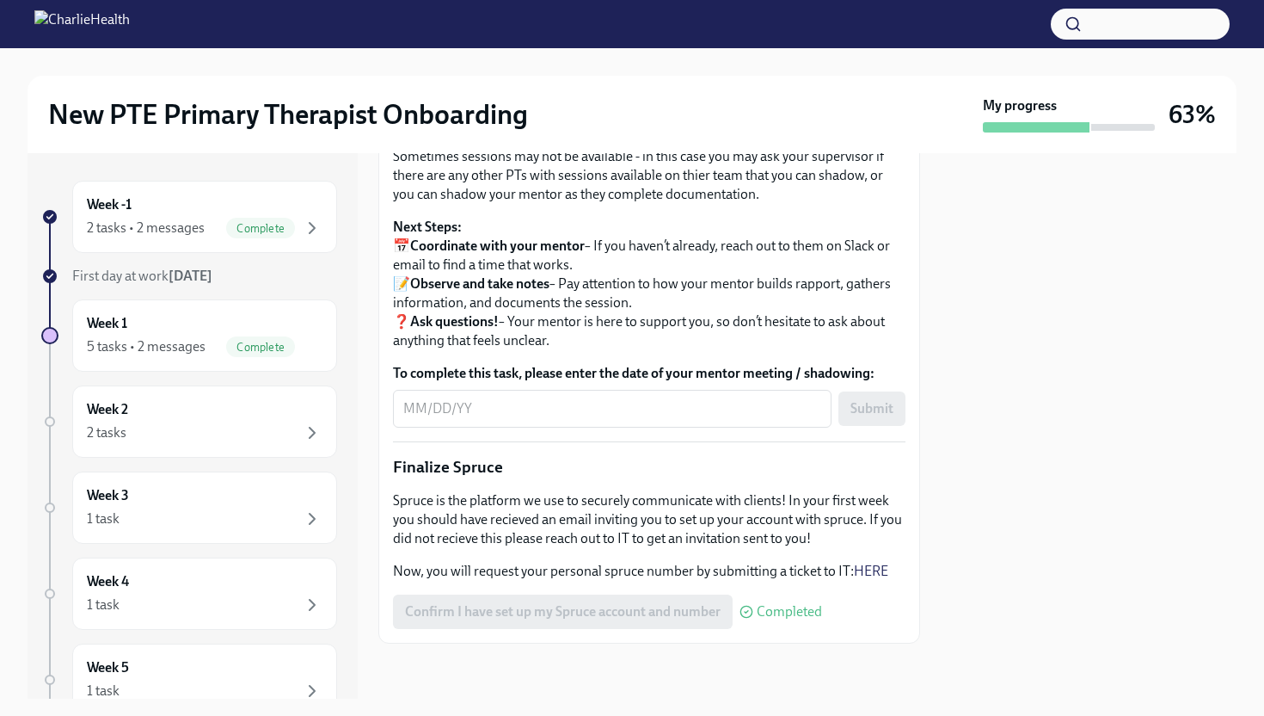
scroll to position [1859, 0]
click at [1063, 323] on div at bounding box center [1089, 425] width 296 height 545
